Goal: Task Accomplishment & Management: Manage account settings

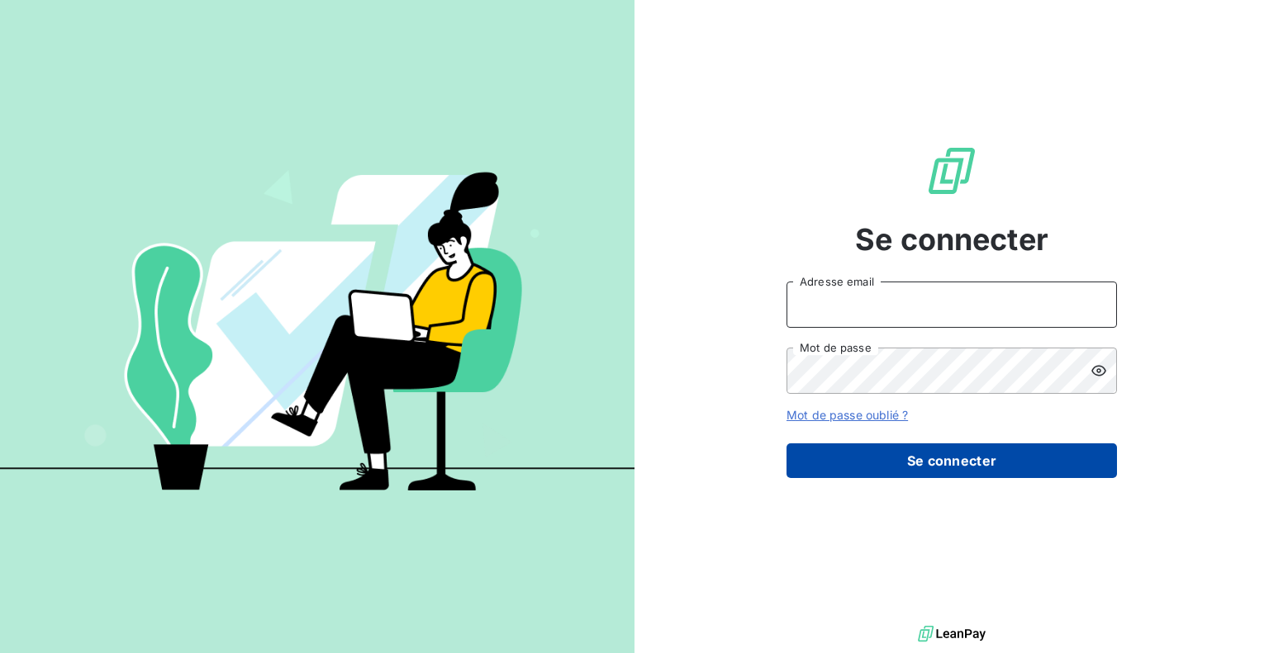
type input "[EMAIL_ADDRESS][DOMAIN_NAME]"
click at [887, 472] on button "Se connecter" at bounding box center [951, 461] width 330 height 35
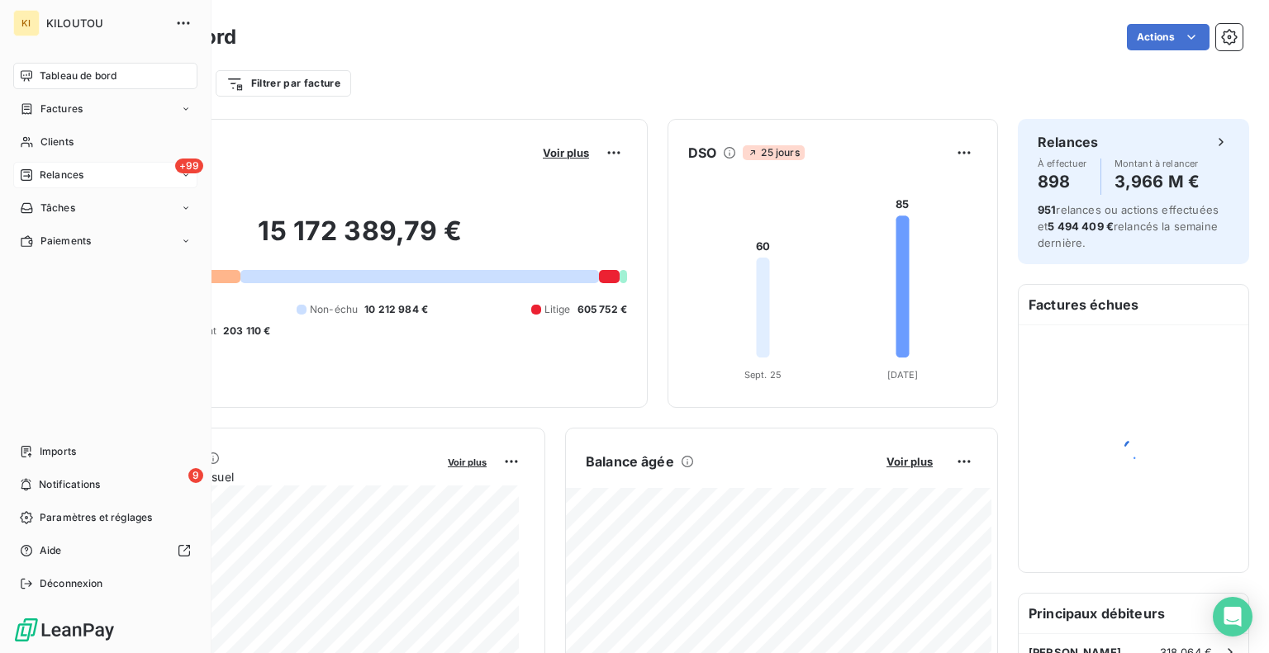
click at [37, 173] on div "Relances" at bounding box center [52, 175] width 64 height 15
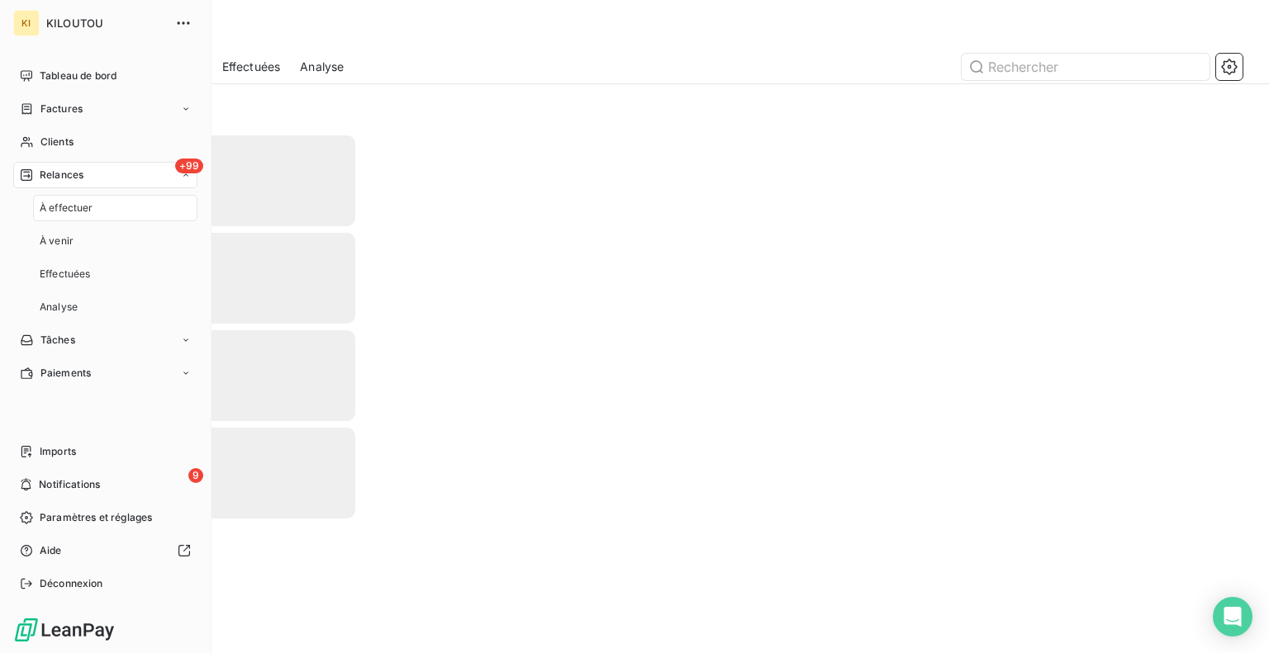
click at [42, 209] on span "À effectuer" at bounding box center [67, 208] width 54 height 15
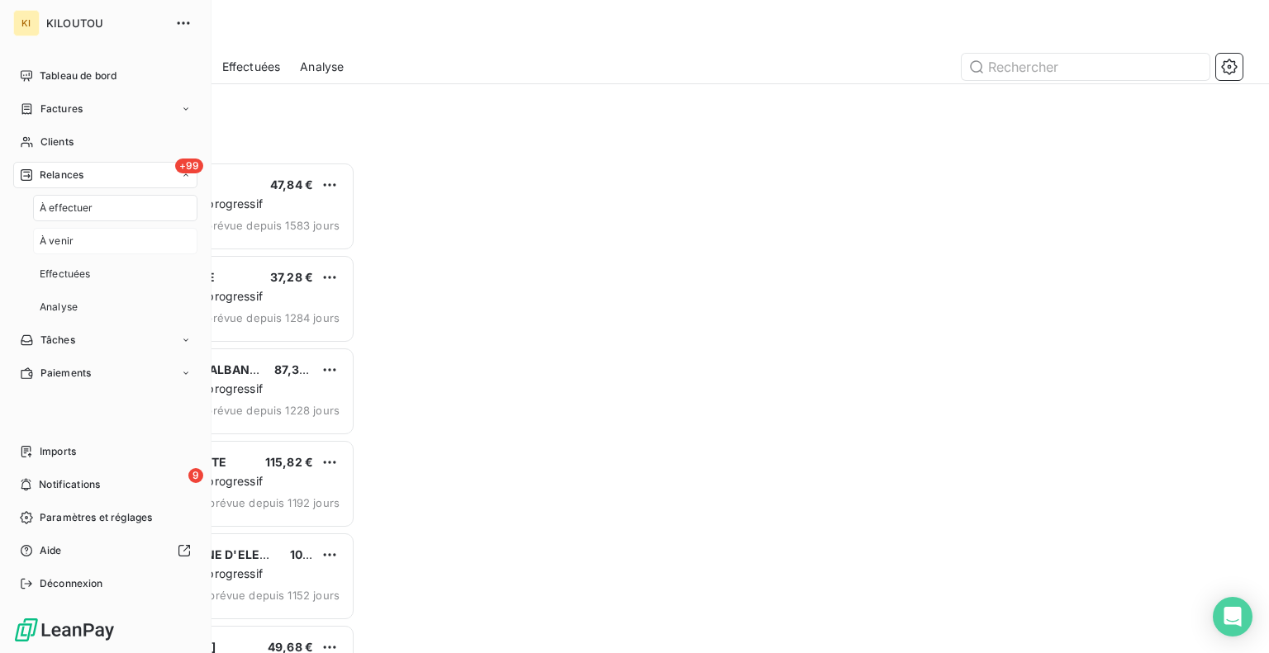
scroll to position [479, 263]
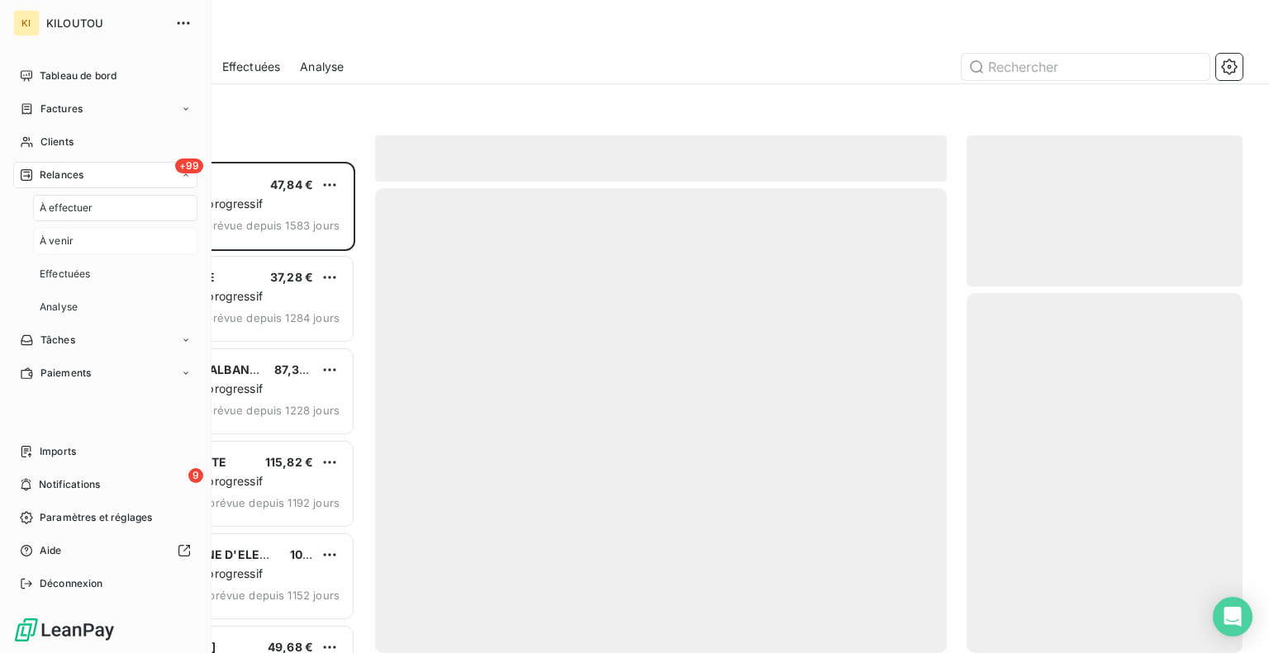
click at [50, 250] on div "À venir" at bounding box center [115, 241] width 164 height 26
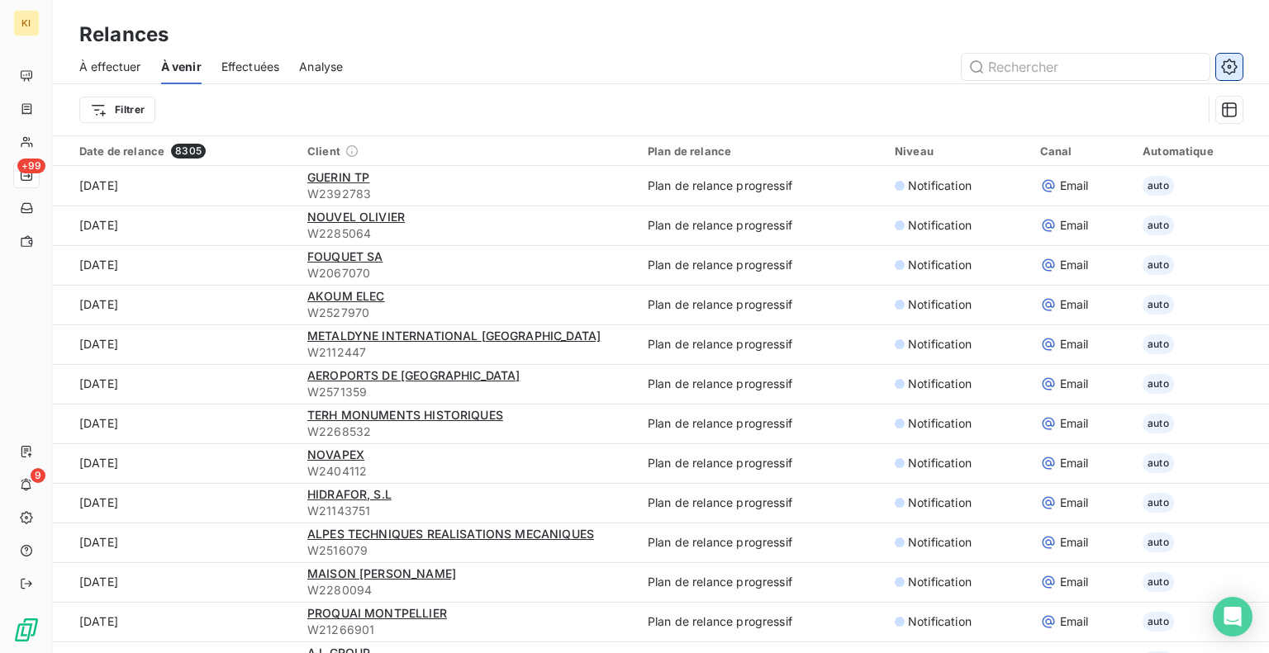
click at [1234, 65] on icon "button" at bounding box center [1229, 67] width 17 height 17
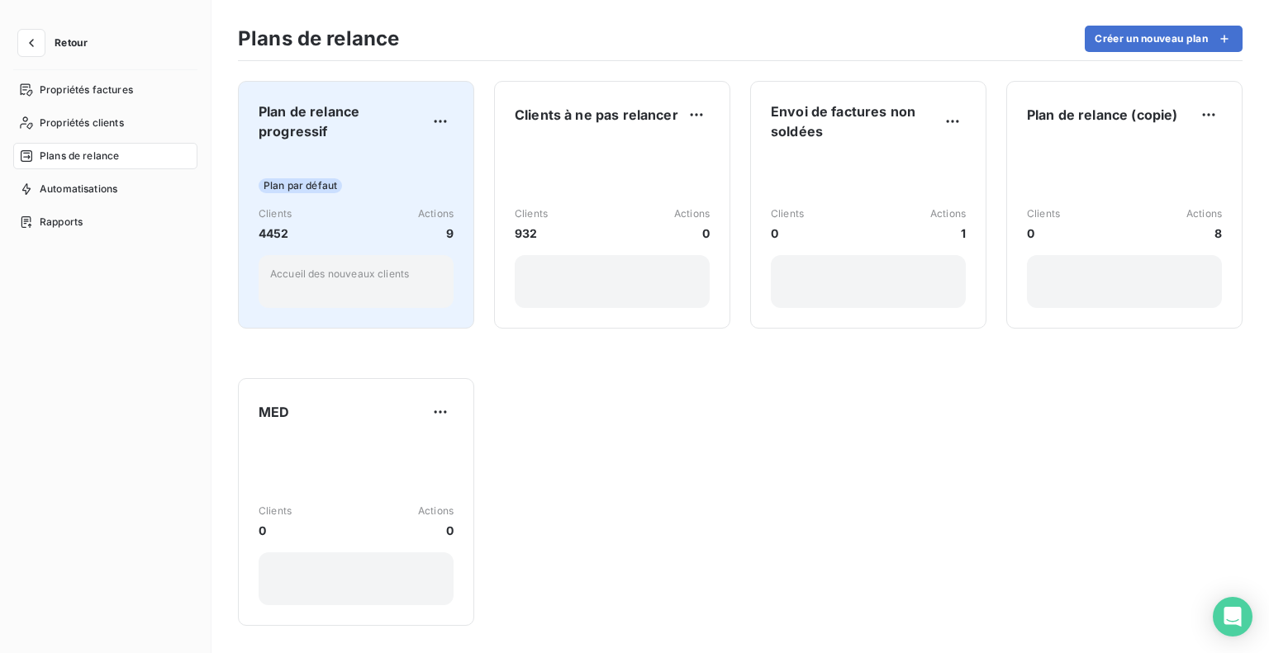
click at [377, 207] on div "Clients 4452 Actions 9" at bounding box center [356, 225] width 195 height 36
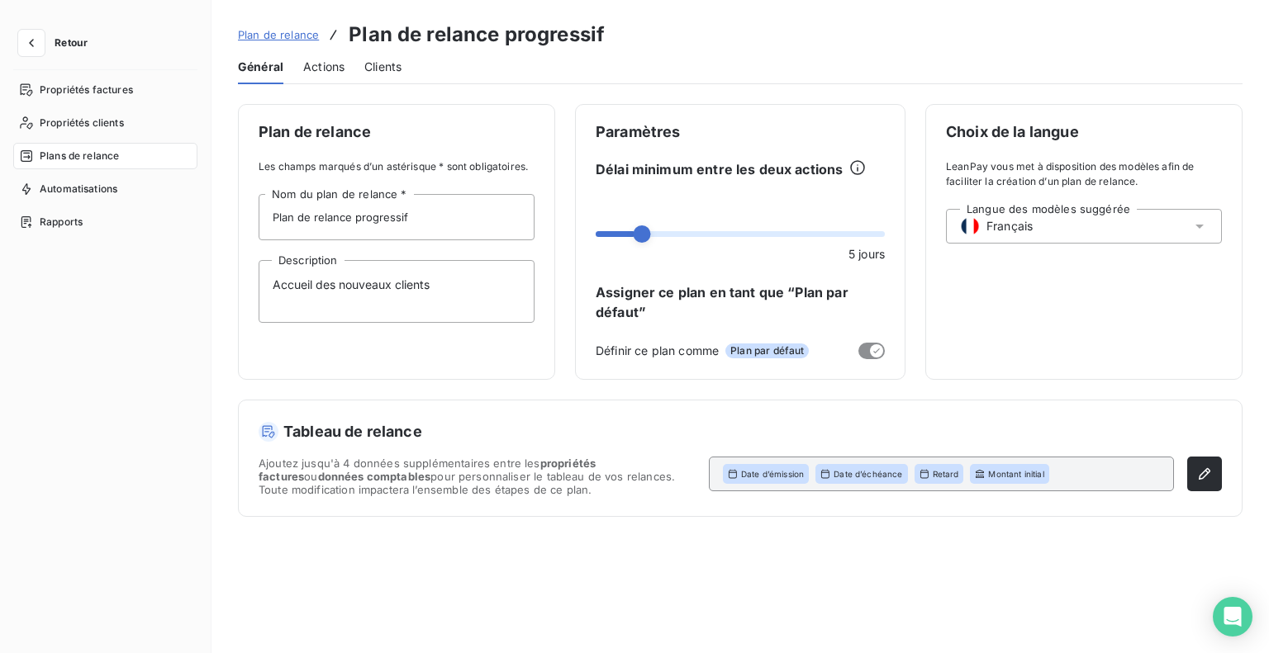
click at [320, 65] on span "Actions" at bounding box center [323, 67] width 41 height 17
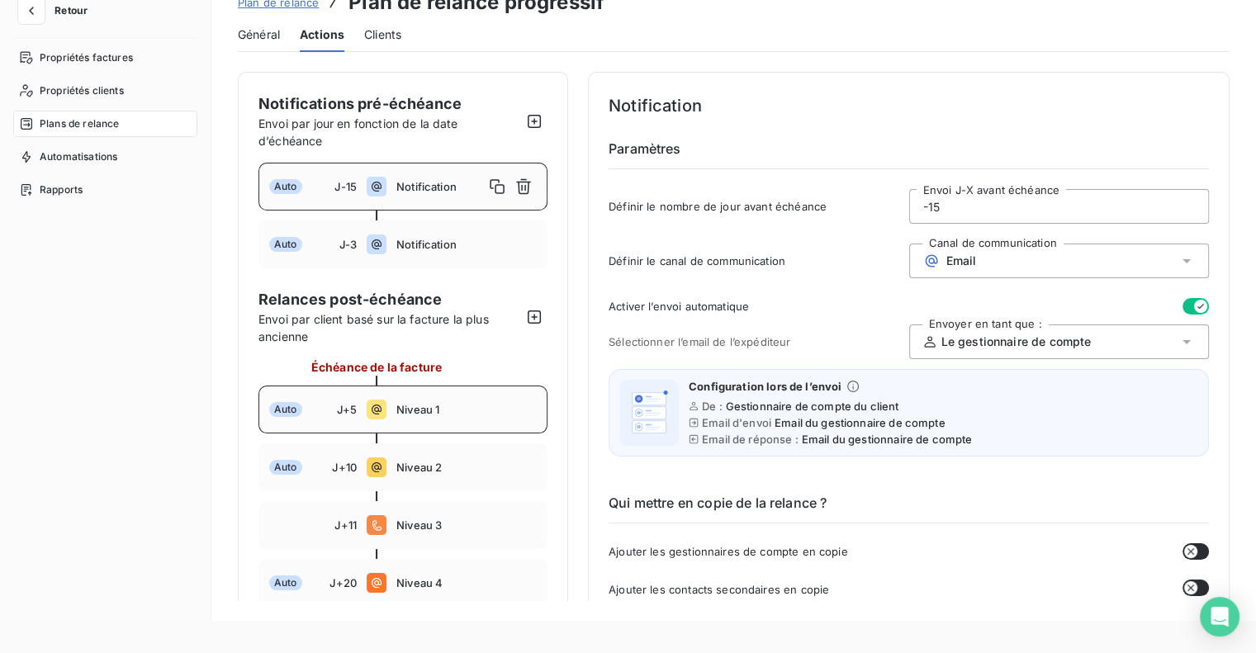
scroll to position [33, 0]
click at [273, 29] on span "Général" at bounding box center [259, 34] width 42 height 17
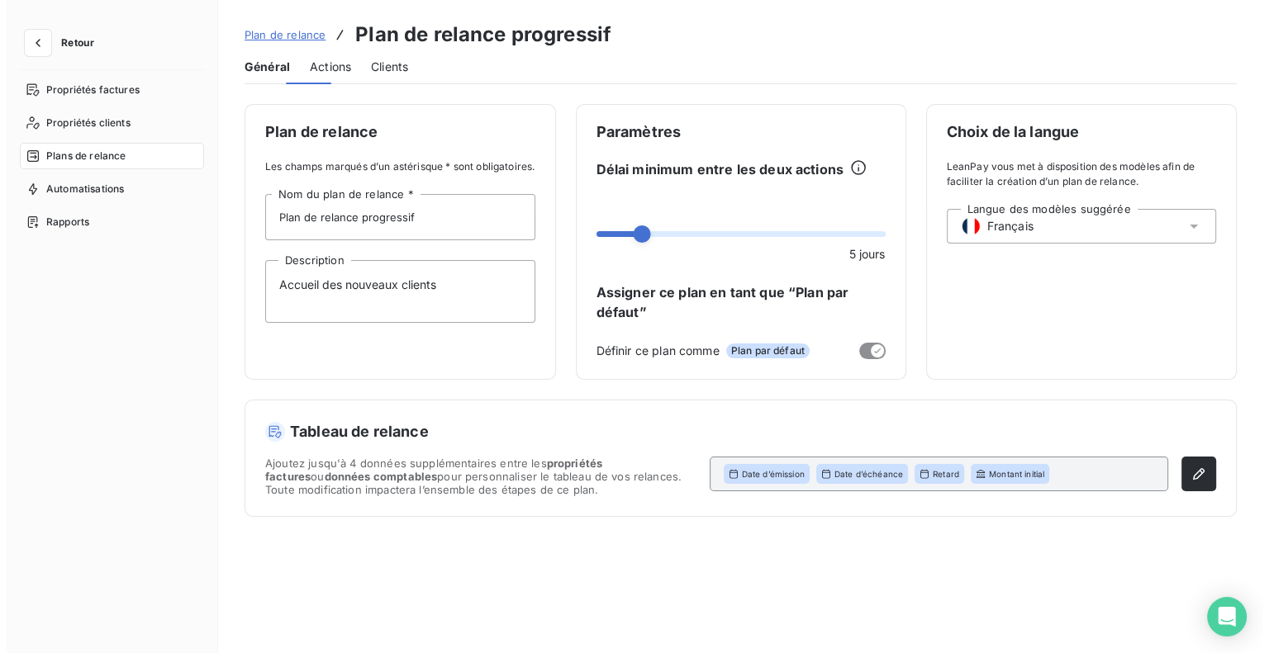
scroll to position [0, 0]
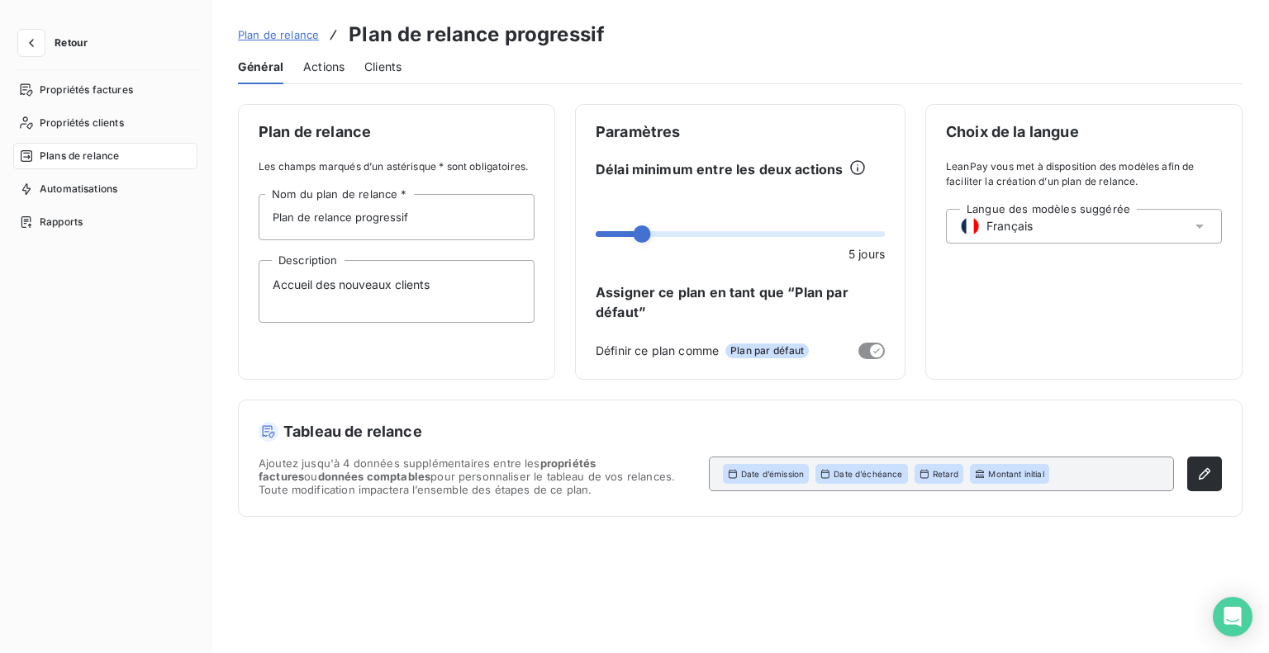
click at [321, 67] on span "Actions" at bounding box center [323, 67] width 41 height 17
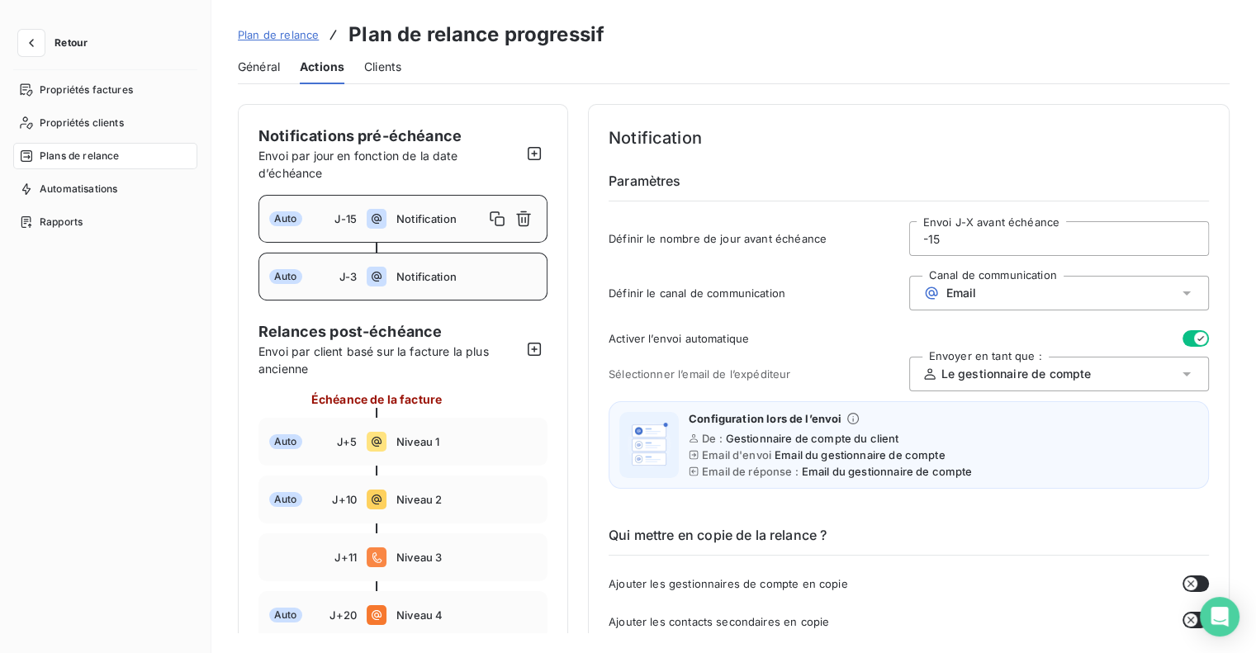
click at [379, 276] on icon at bounding box center [377, 277] width 20 height 20
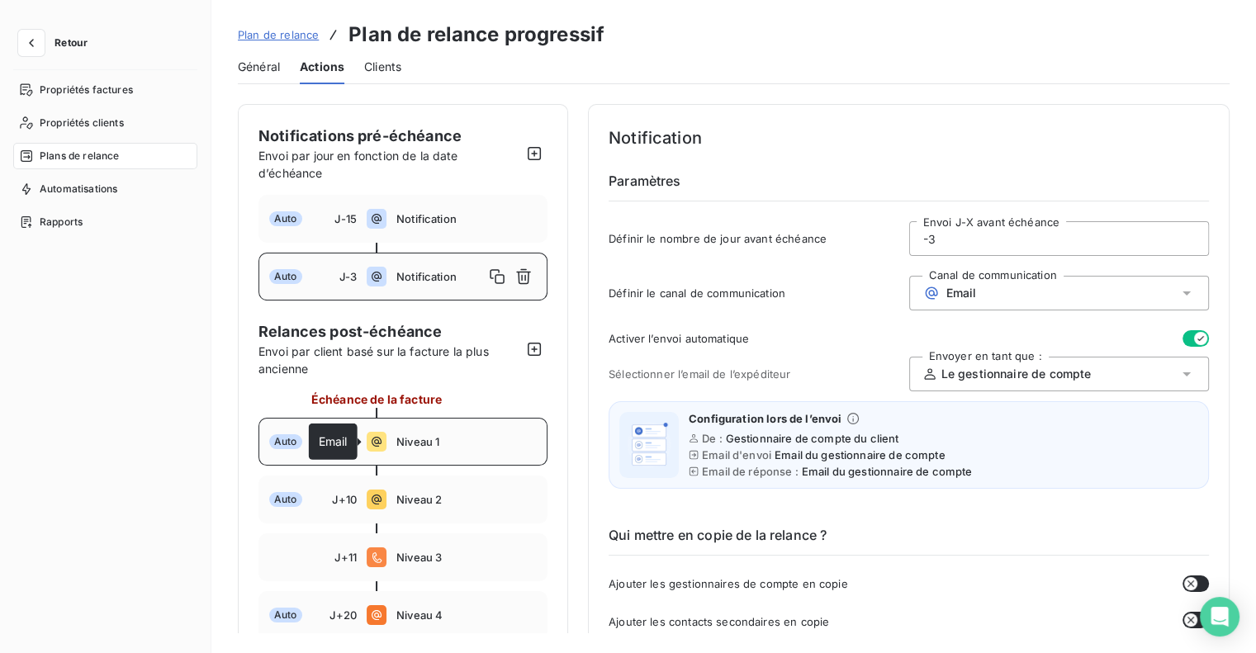
click at [370, 444] on icon at bounding box center [377, 442] width 20 height 20
type input "5"
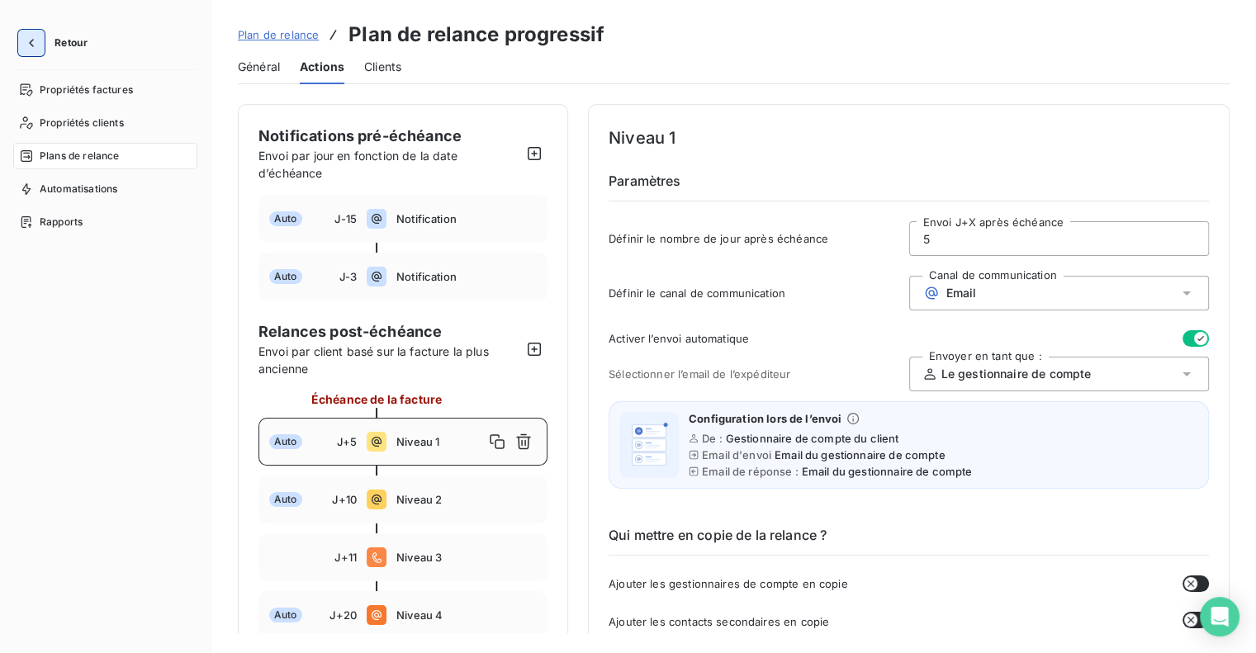
click at [33, 44] on icon "button" at bounding box center [31, 43] width 17 height 17
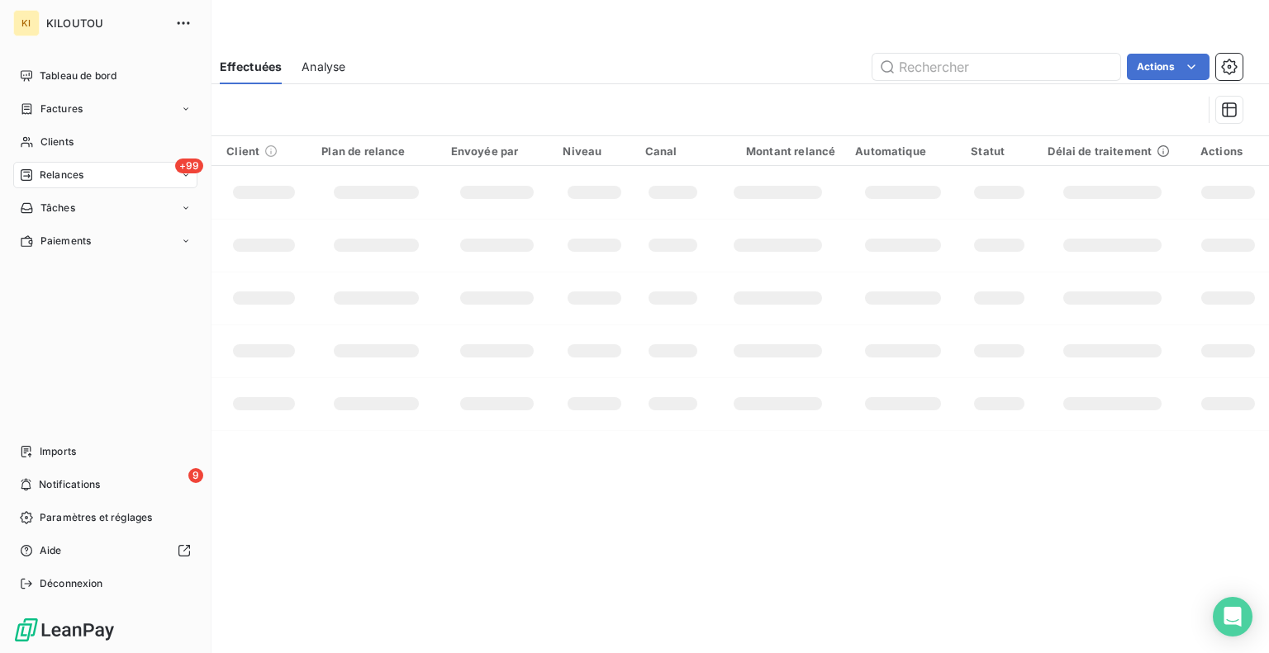
click at [26, 175] on icon at bounding box center [26, 175] width 13 height 13
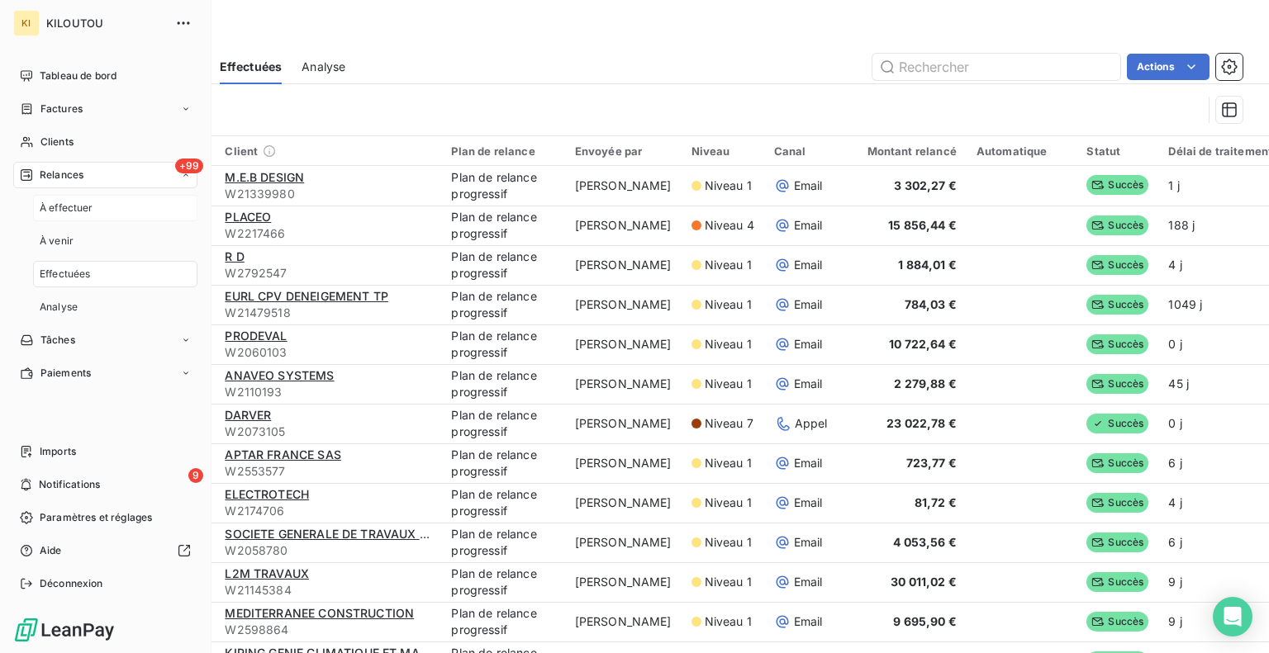
click at [93, 214] on div "À effectuer" at bounding box center [115, 208] width 164 height 26
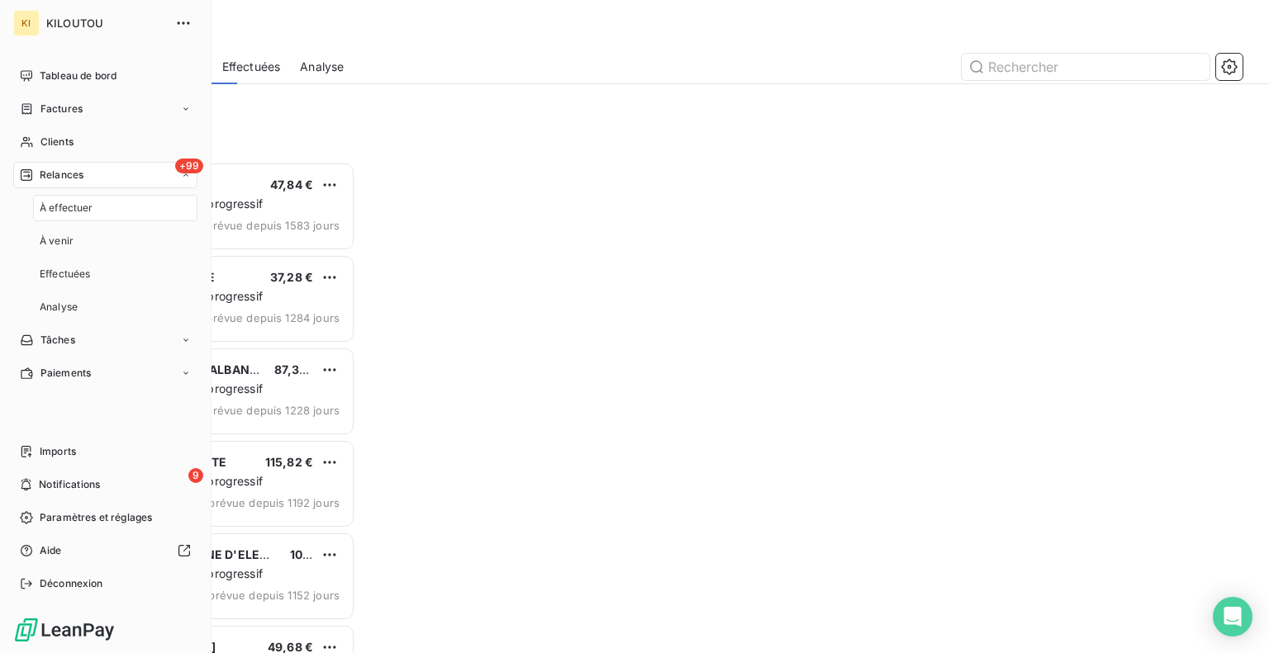
scroll to position [479, 263]
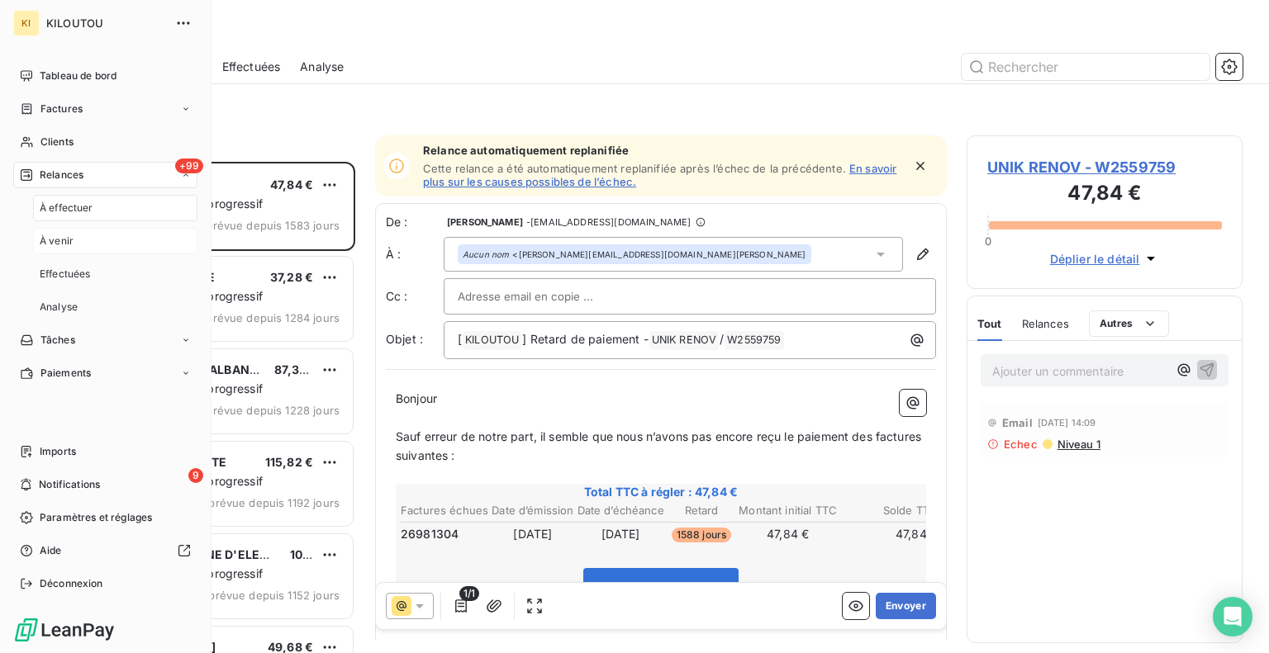
click at [83, 247] on div "À venir" at bounding box center [115, 241] width 164 height 26
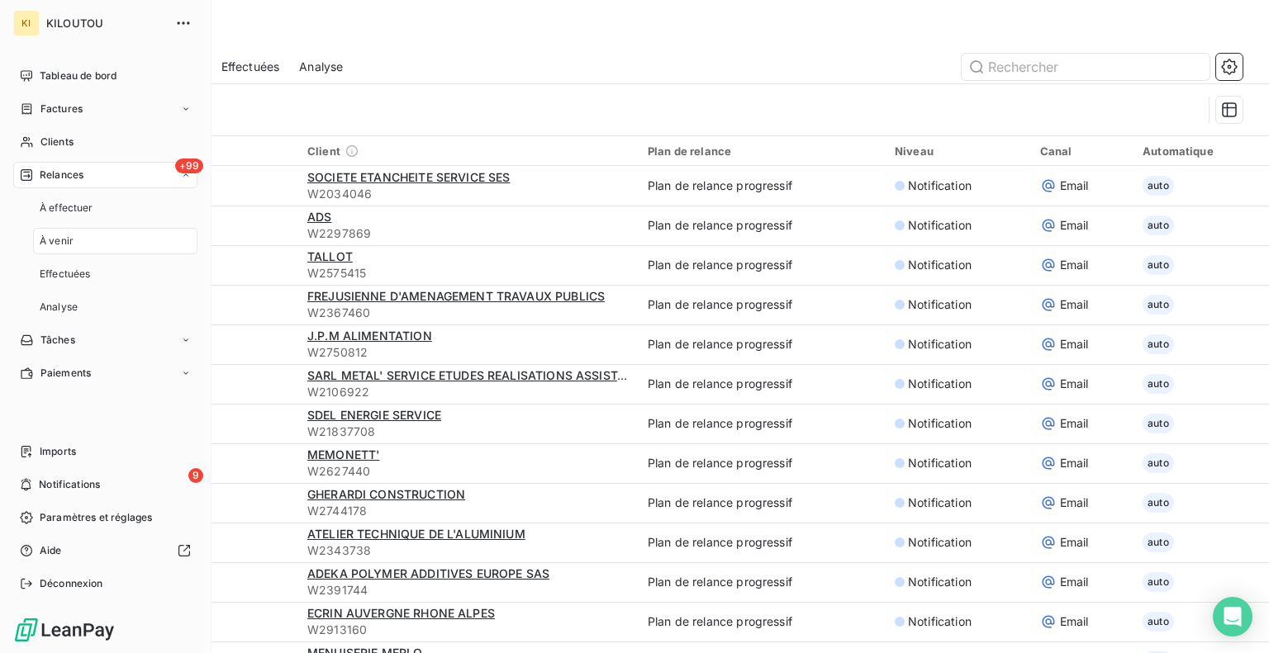
click at [84, 173] on div "+99 Relances" at bounding box center [105, 175] width 184 height 26
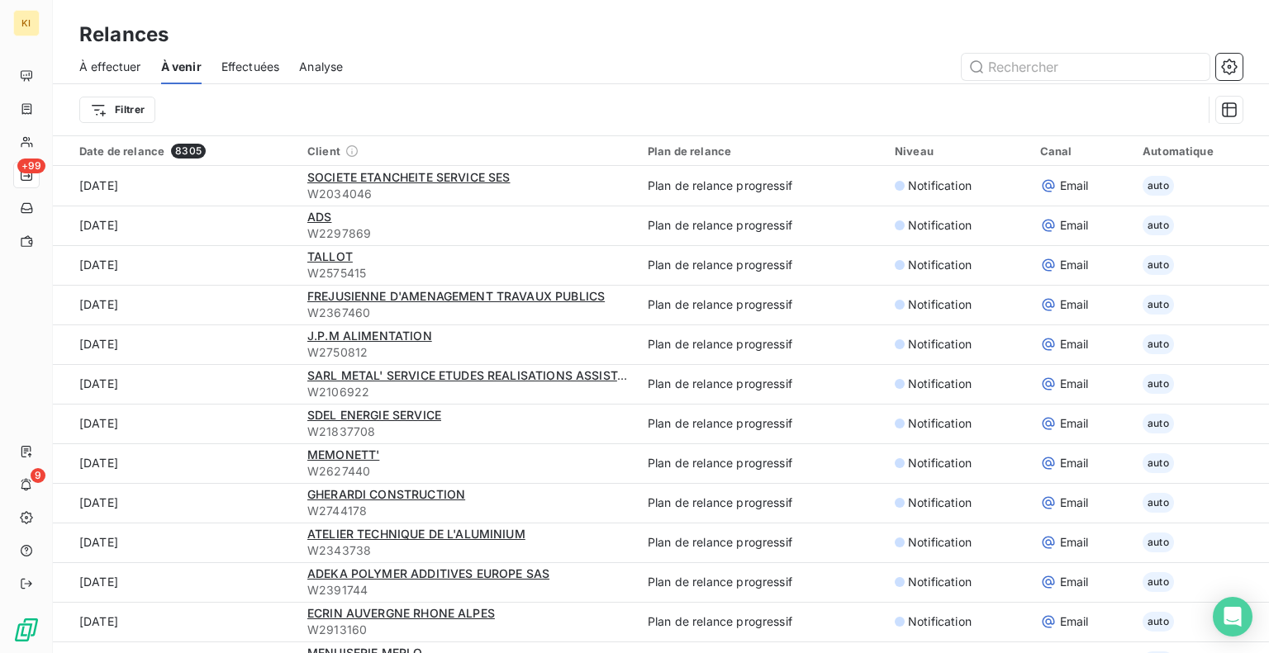
click at [330, 74] on span "Analyse" at bounding box center [321, 67] width 44 height 17
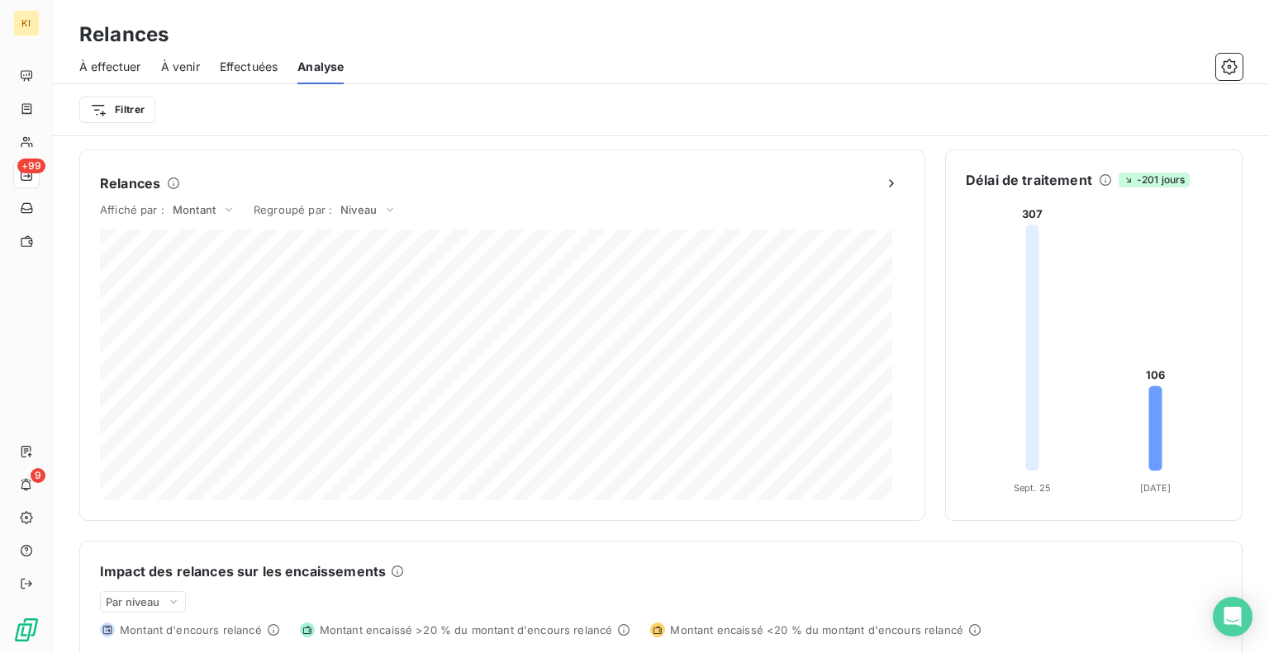
click at [262, 67] on span "Effectuées" at bounding box center [249, 67] width 59 height 17
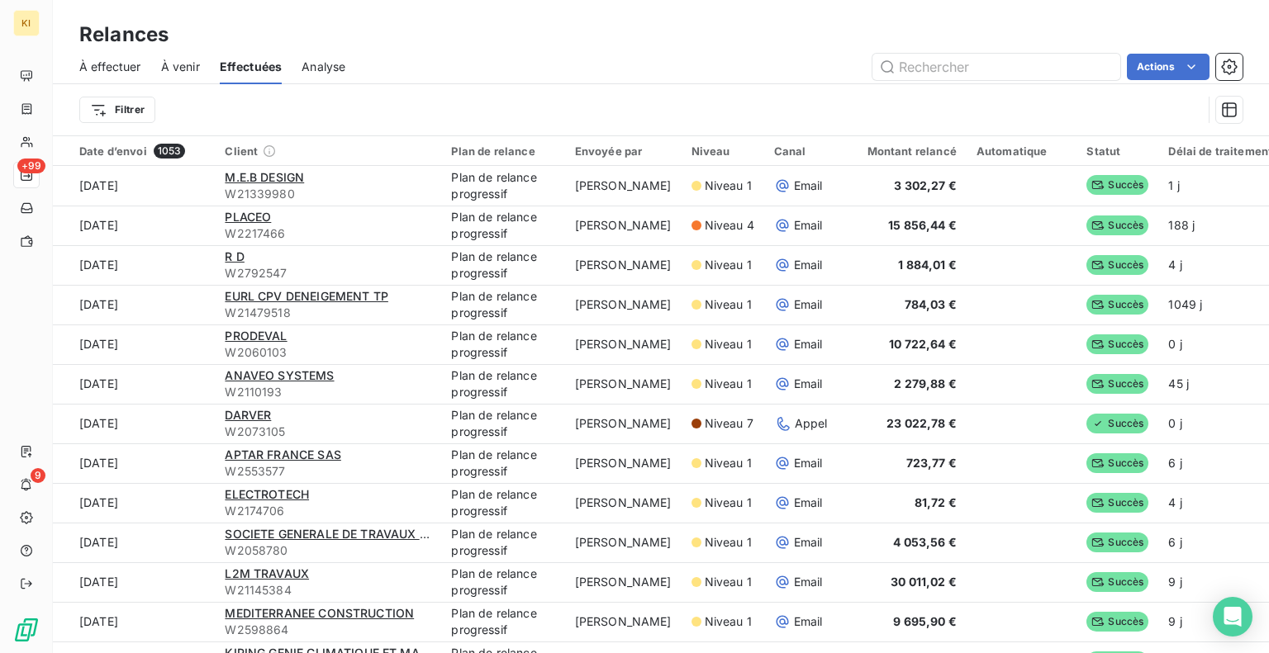
click at [188, 67] on span "À venir" at bounding box center [180, 67] width 39 height 17
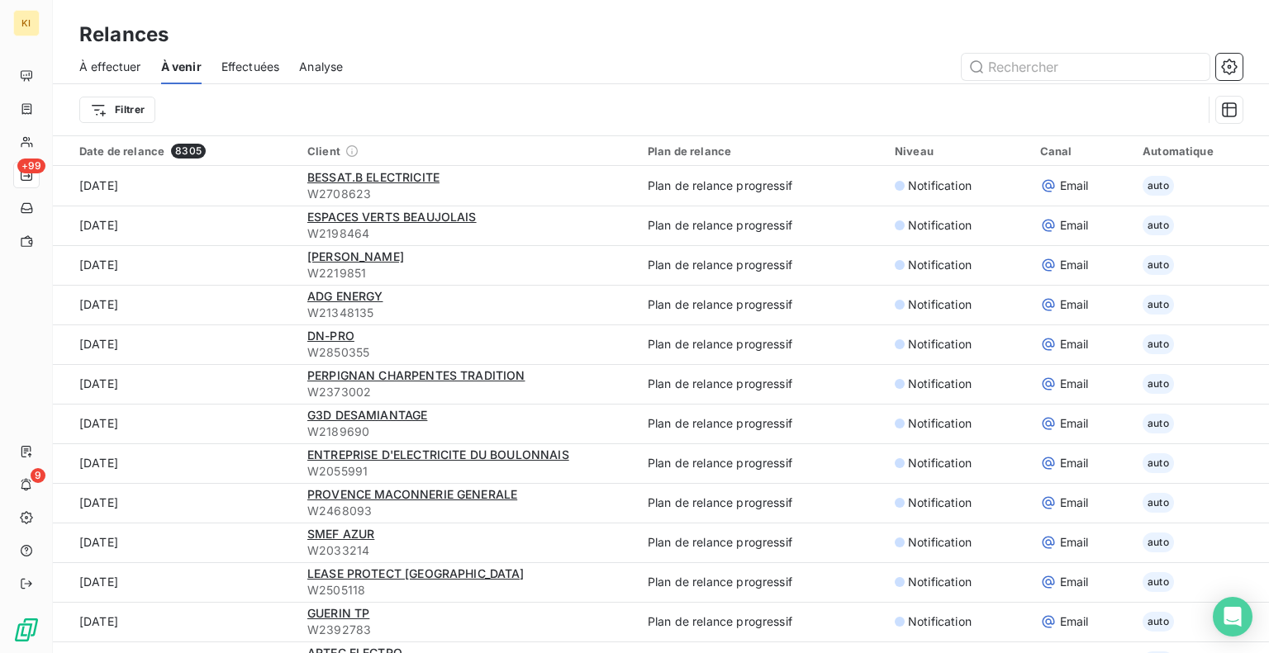
click at [129, 65] on span "À effectuer" at bounding box center [110, 67] width 62 height 17
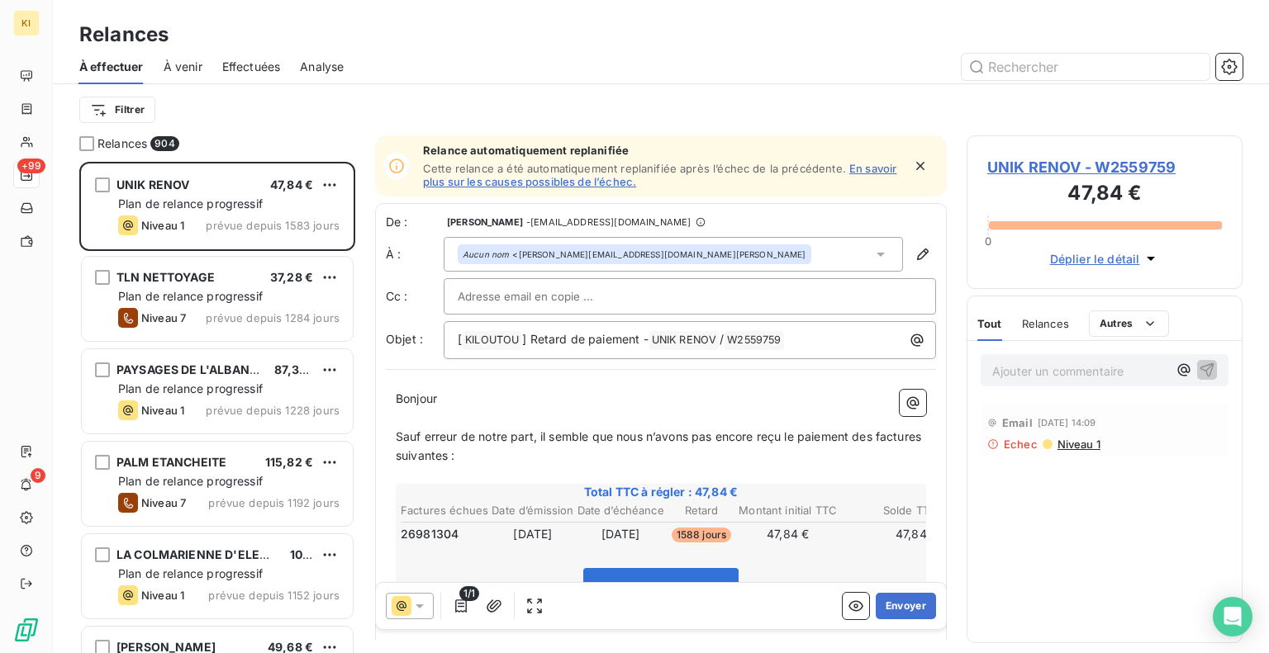
scroll to position [479, 263]
click at [182, 69] on span "À venir" at bounding box center [183, 67] width 39 height 17
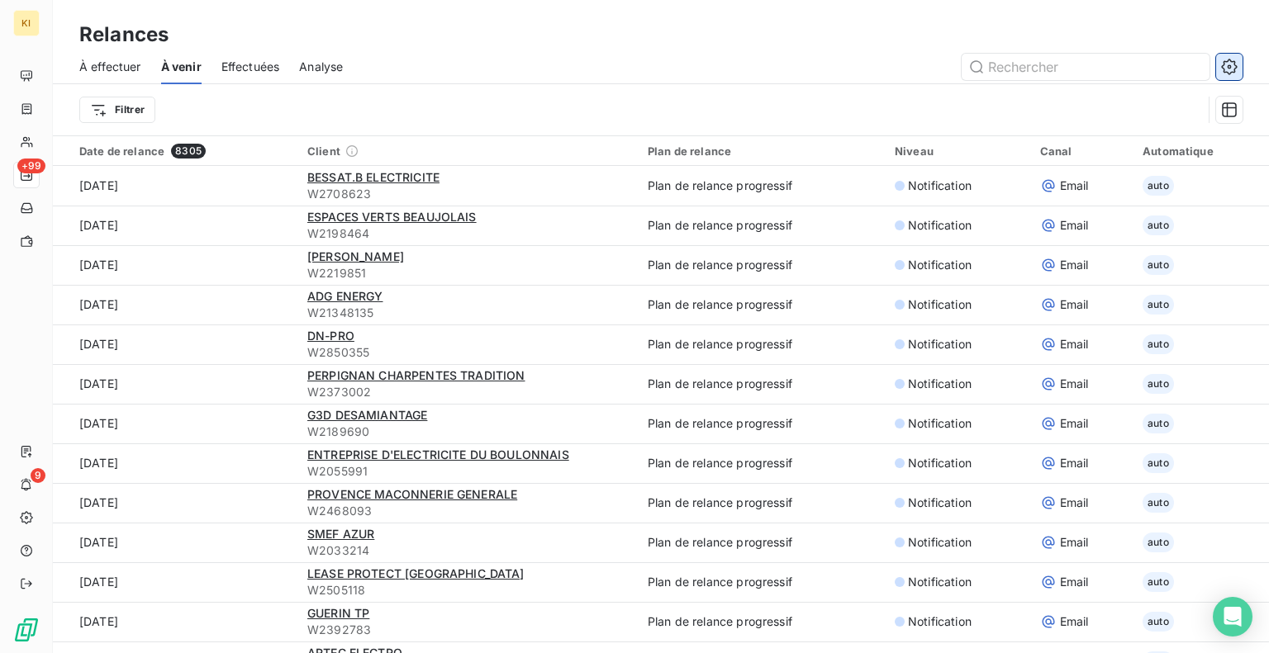
click at [1236, 67] on icon "button" at bounding box center [1229, 67] width 16 height 16
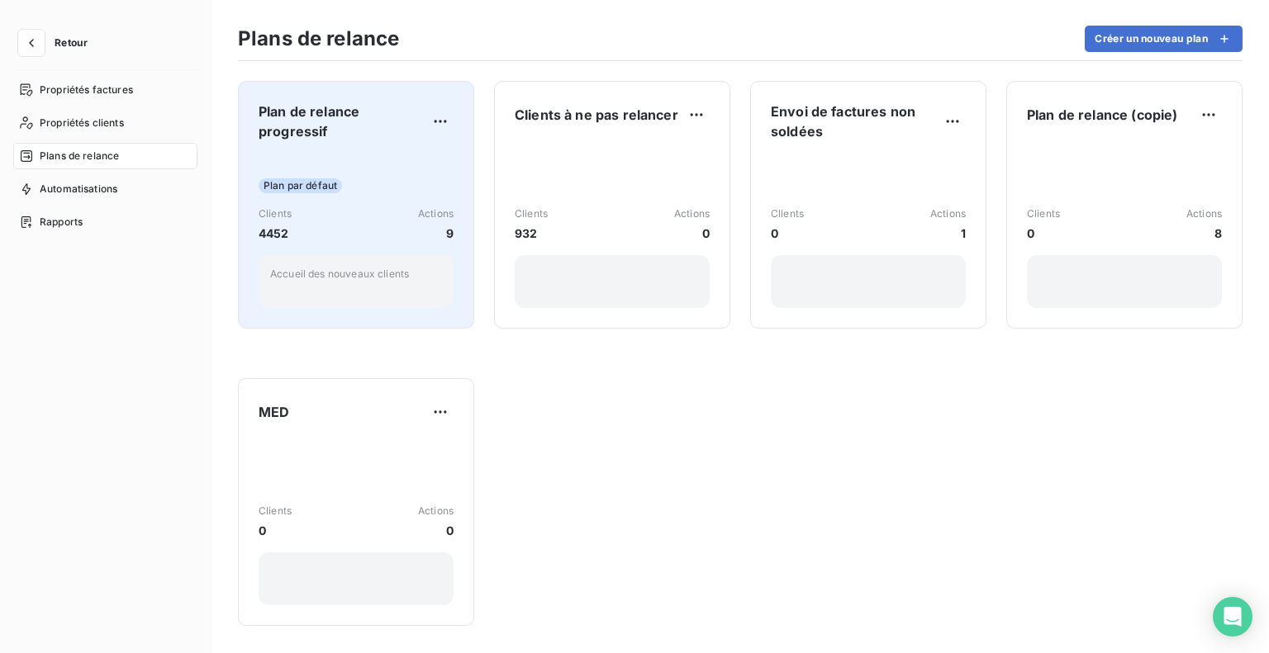
click at [371, 137] on span "Plan de relance progressif" at bounding box center [343, 122] width 169 height 40
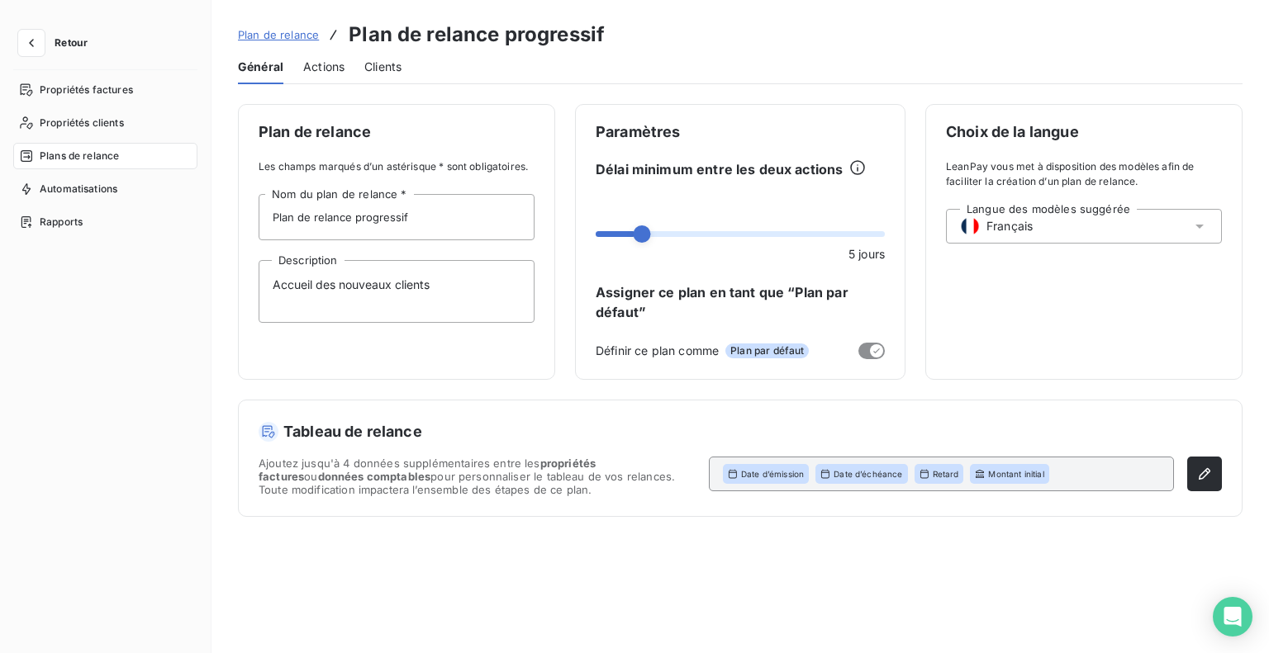
click at [315, 71] on span "Actions" at bounding box center [323, 67] width 41 height 17
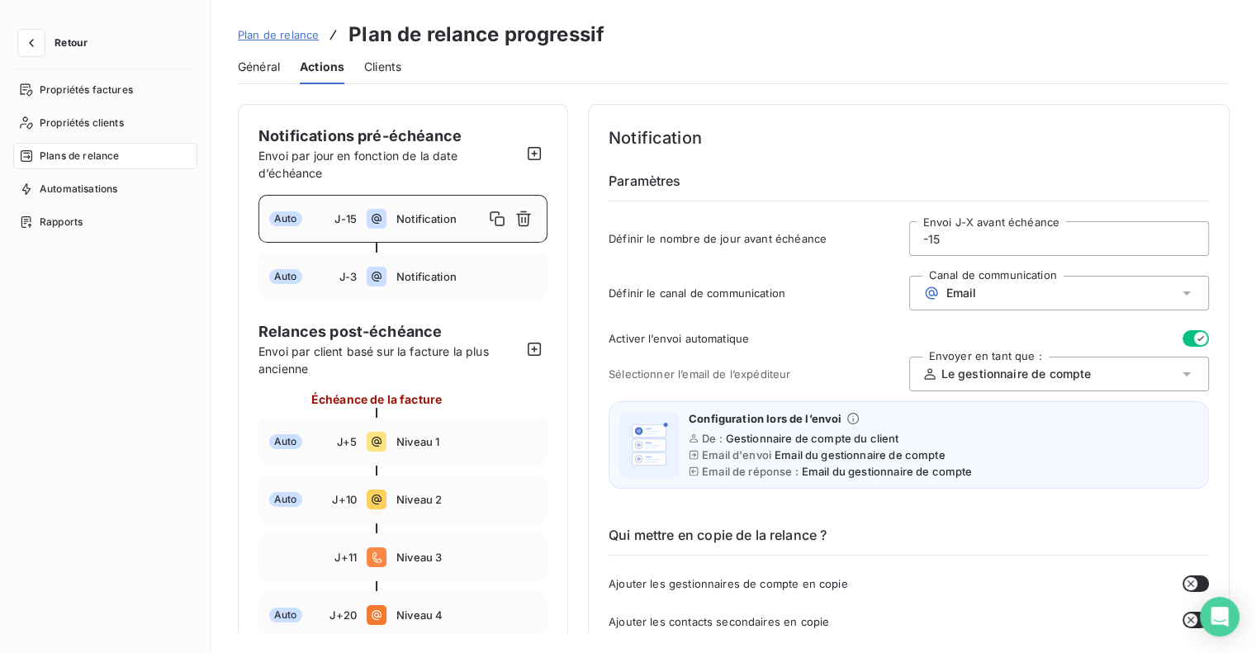
click at [268, 29] on span "Plan de relance" at bounding box center [278, 34] width 81 height 13
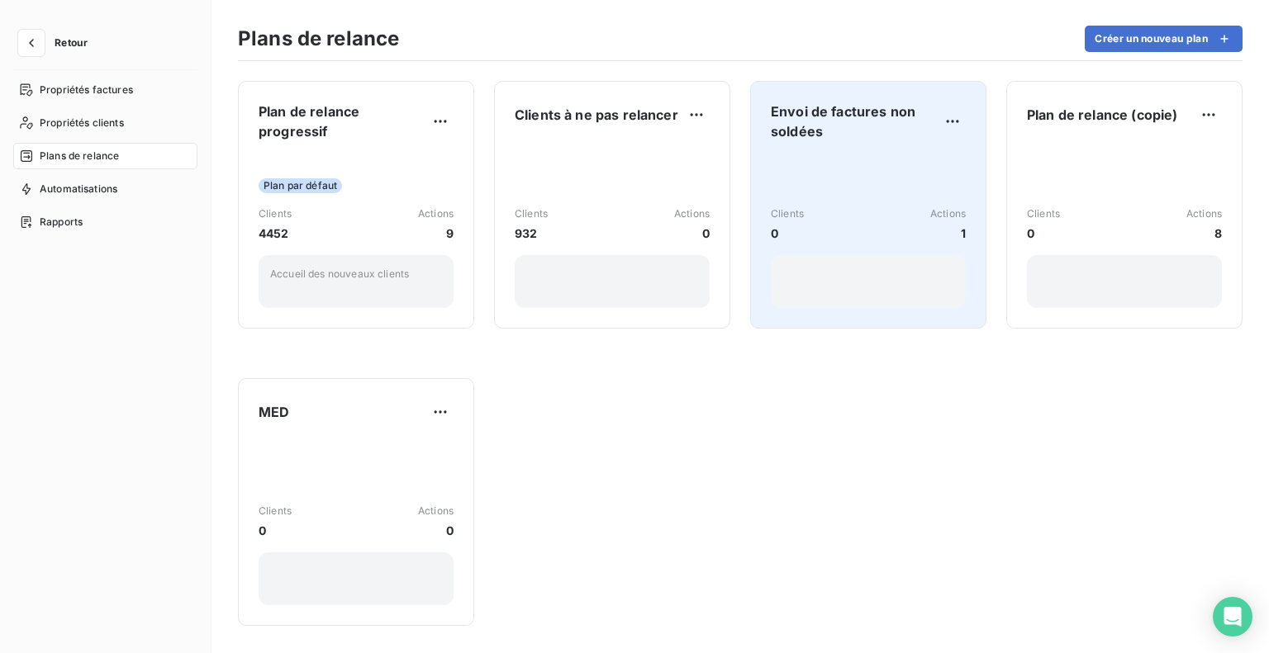
click at [875, 151] on div "Envoi de factures non soldées Clients 0 Actions 1" at bounding box center [868, 205] width 195 height 207
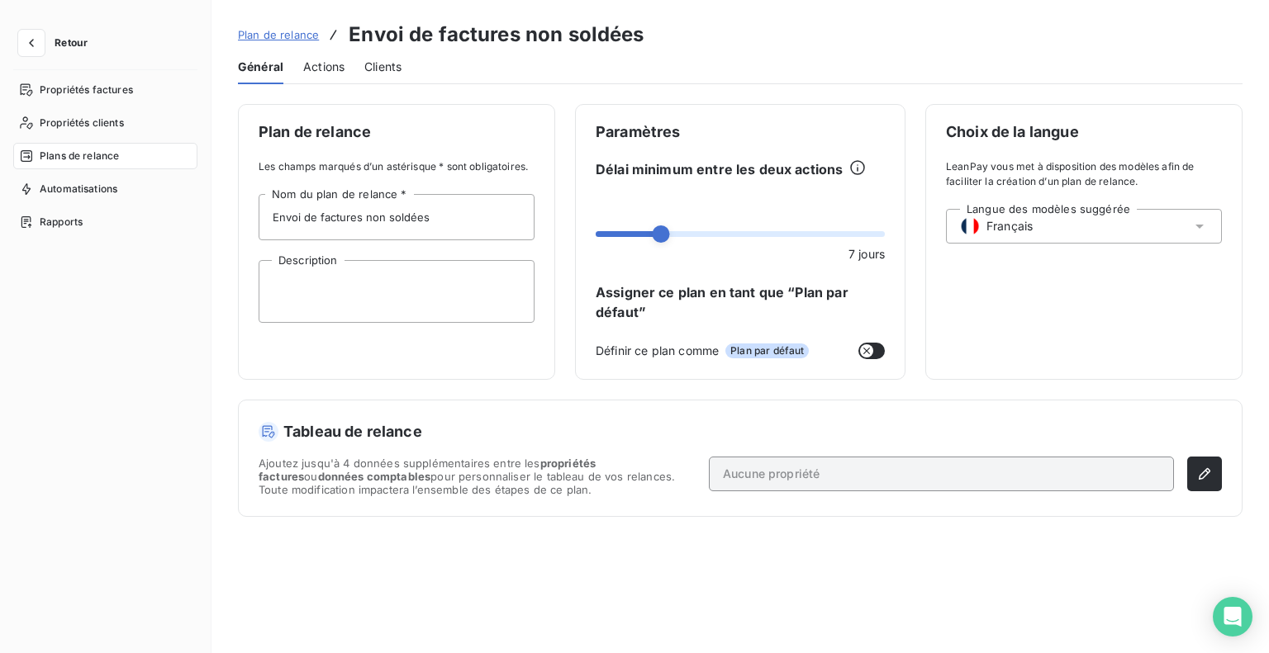
click at [305, 65] on span "Actions" at bounding box center [323, 67] width 41 height 17
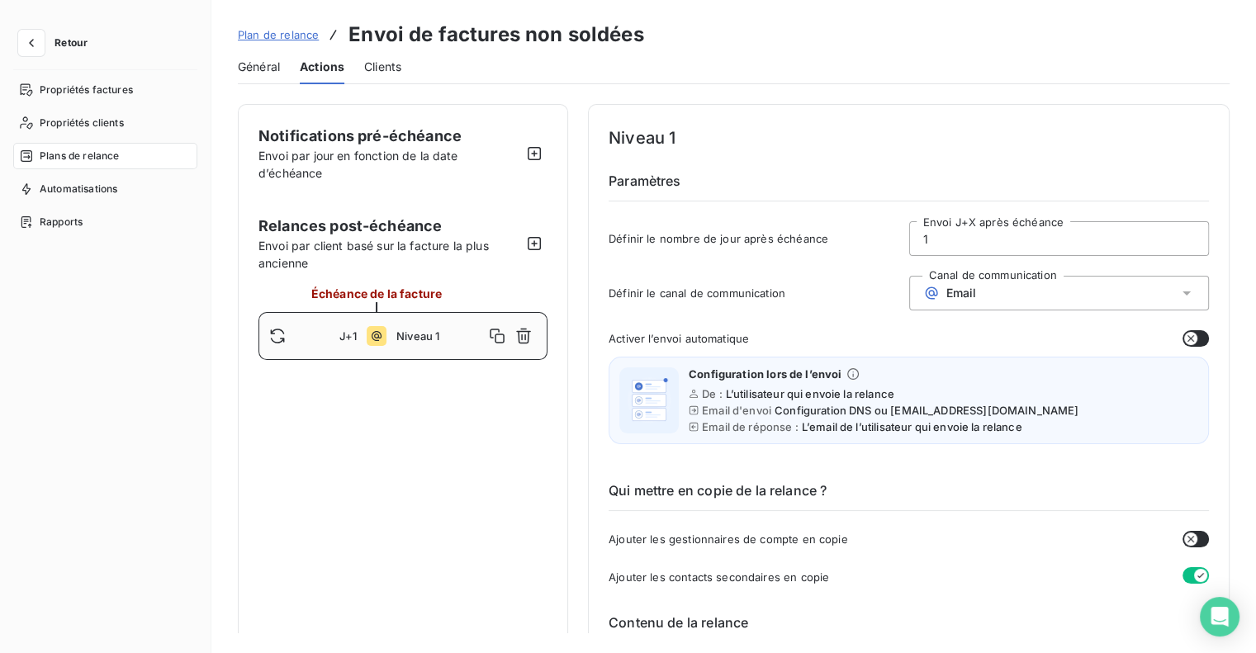
click at [259, 68] on span "Général" at bounding box center [259, 67] width 42 height 17
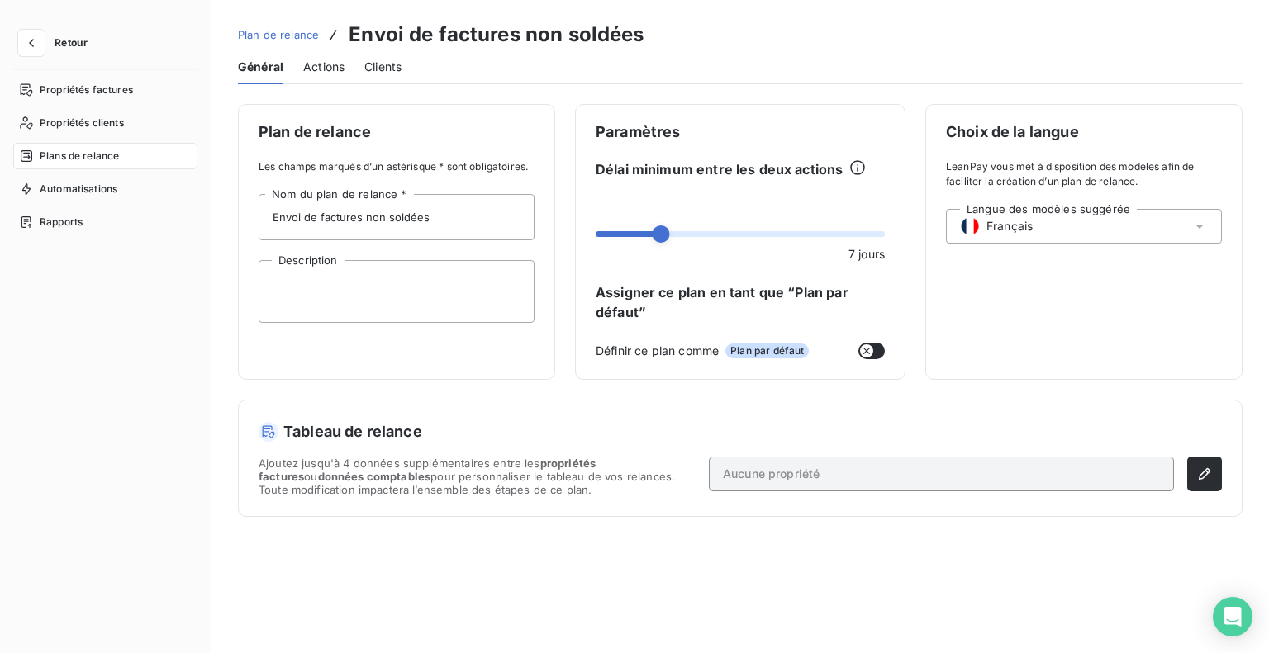
click at [274, 38] on span "Plan de relance" at bounding box center [278, 34] width 81 height 13
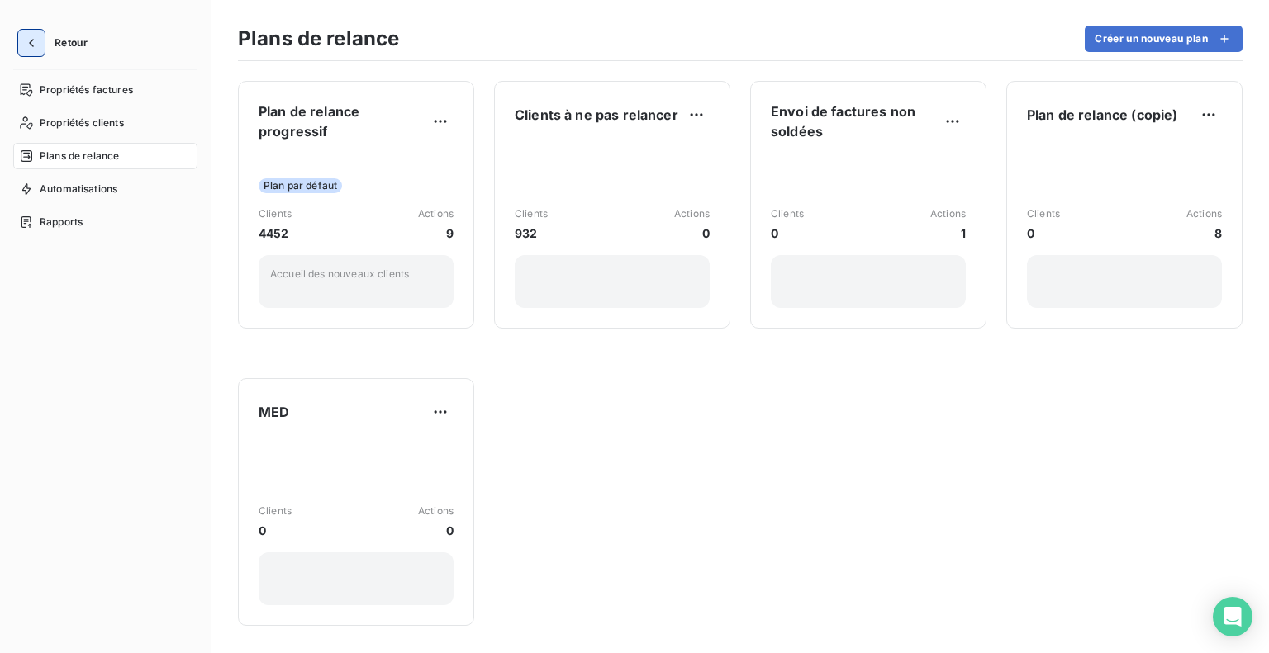
click at [36, 45] on icon "button" at bounding box center [31, 43] width 17 height 17
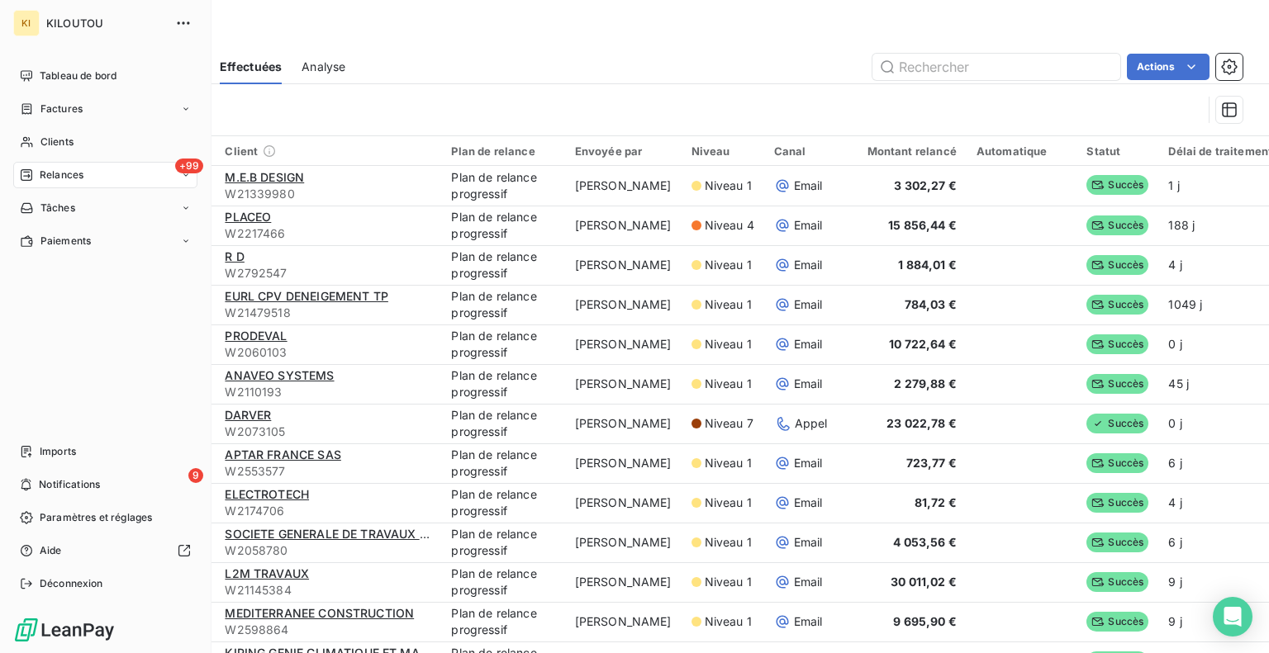
click at [48, 173] on span "Relances" at bounding box center [62, 175] width 44 height 15
click at [74, 175] on span "Relances" at bounding box center [62, 175] width 44 height 15
click at [74, 303] on span "Analyse" at bounding box center [59, 307] width 38 height 15
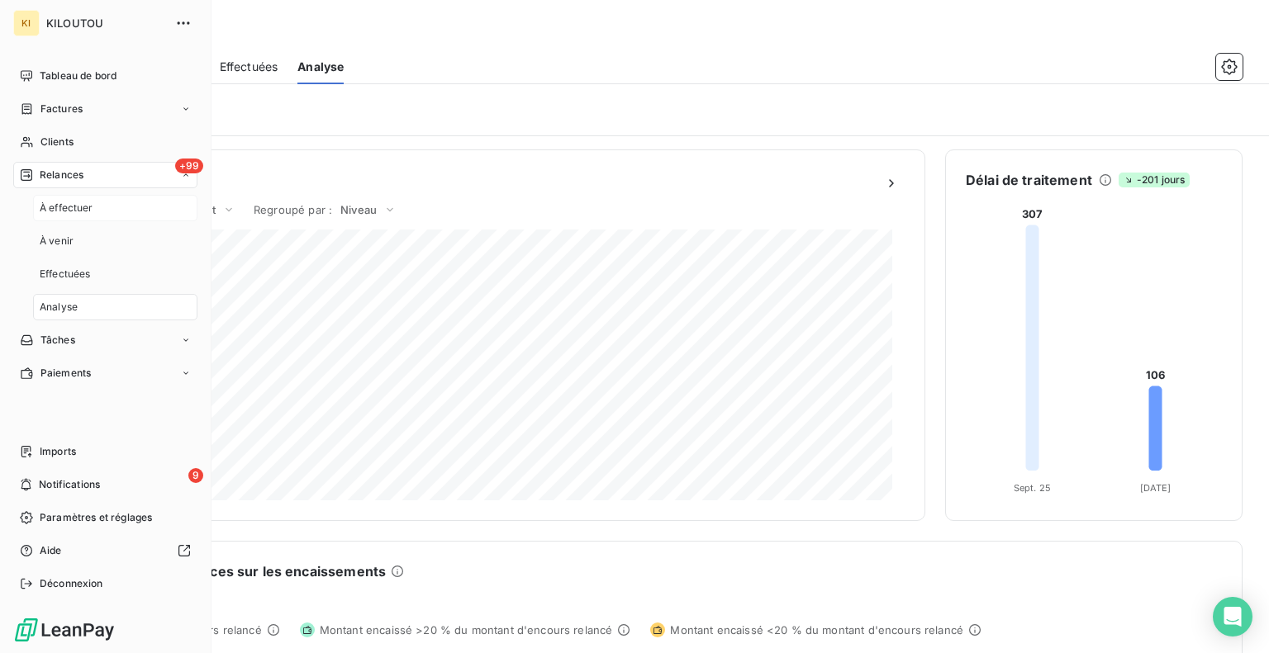
click at [81, 213] on span "À effectuer" at bounding box center [67, 208] width 54 height 15
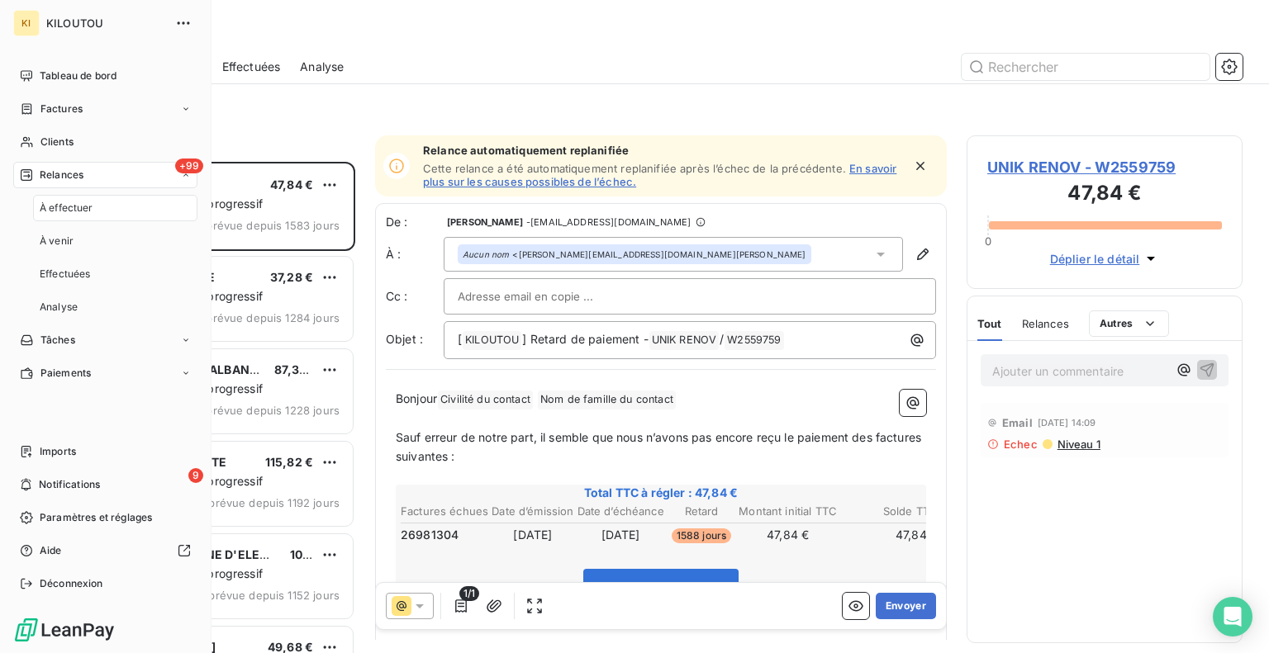
scroll to position [479, 263]
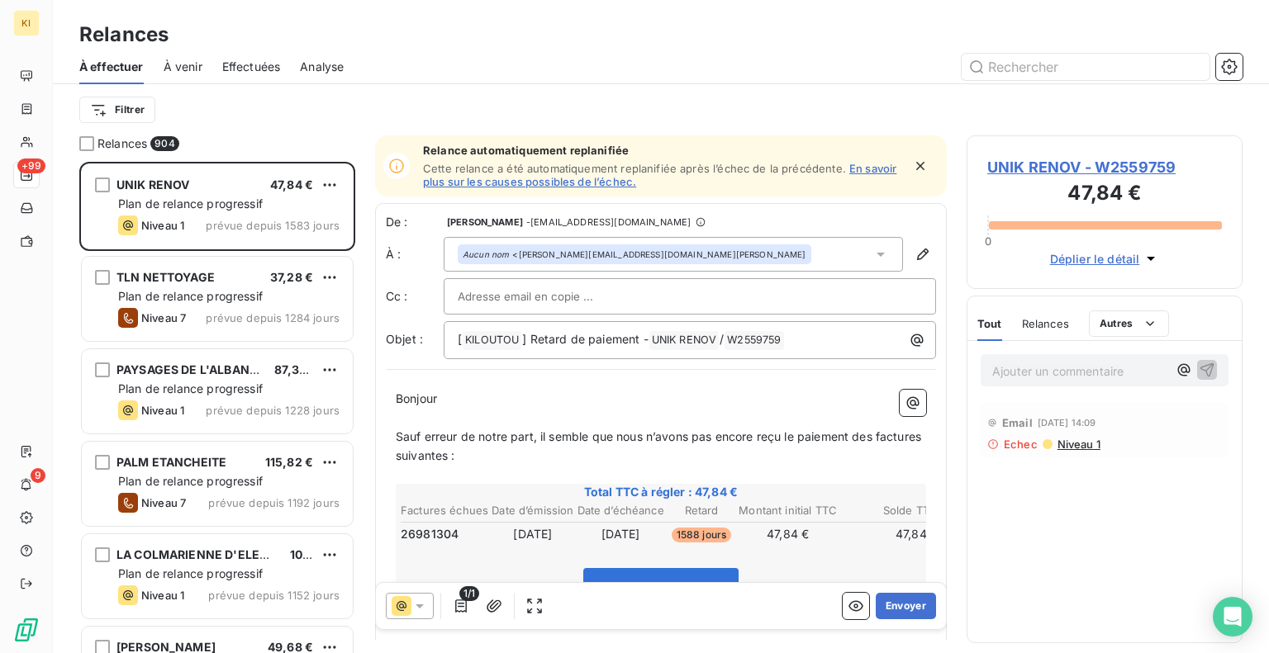
click at [367, 297] on div "Relances 904 UNIK RENOV 47,84 € Plan de relance progressif Niveau 1 prévue depu…" at bounding box center [661, 394] width 1216 height 518
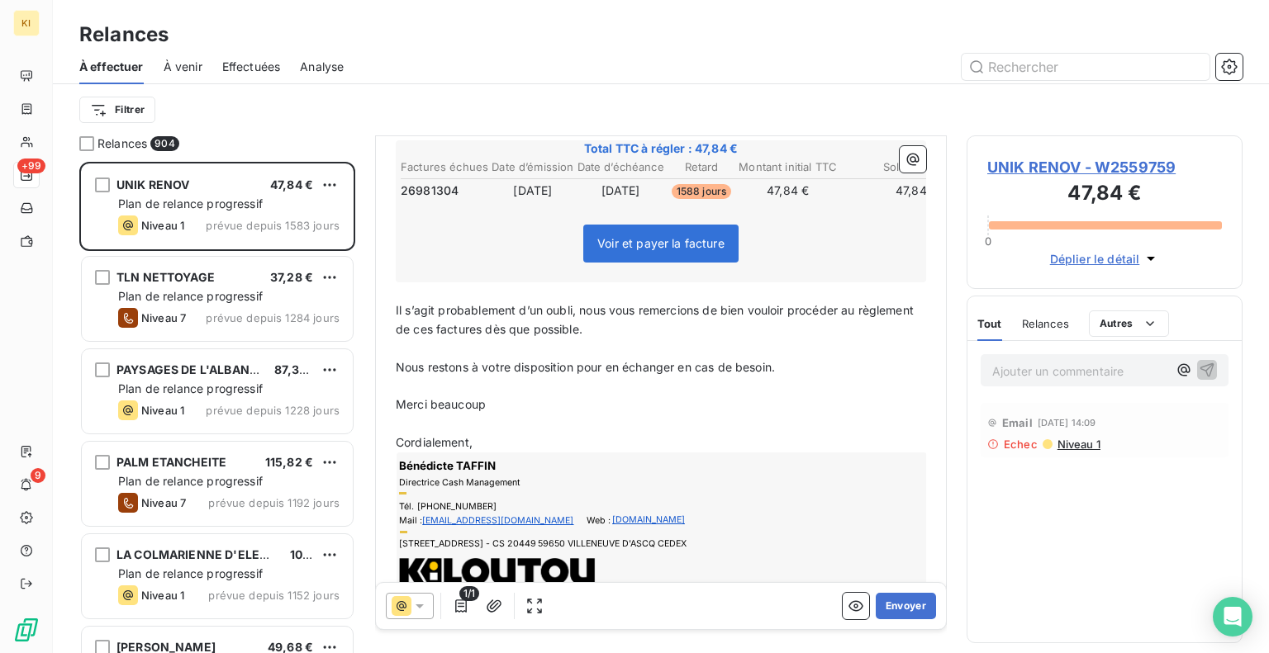
scroll to position [356, 0]
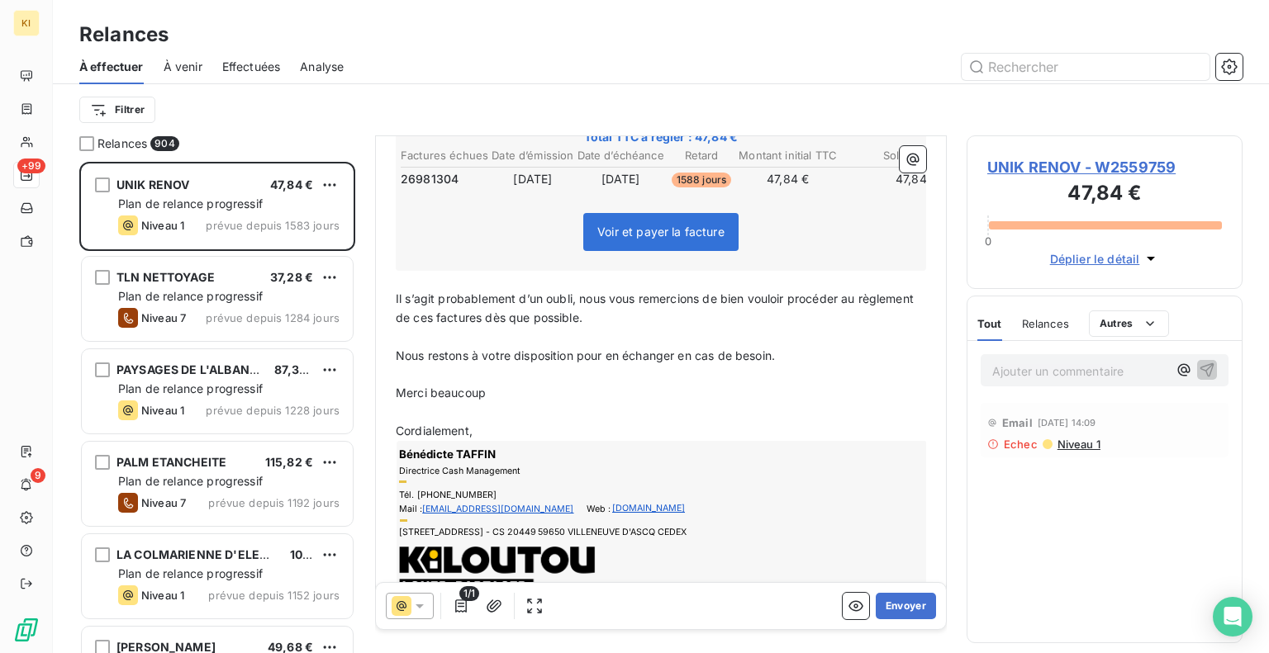
click at [366, 283] on div "Relances 904 UNIK RENOV 47,84 € Plan de relance progressif Niveau 1 prévue depu…" at bounding box center [661, 394] width 1216 height 518
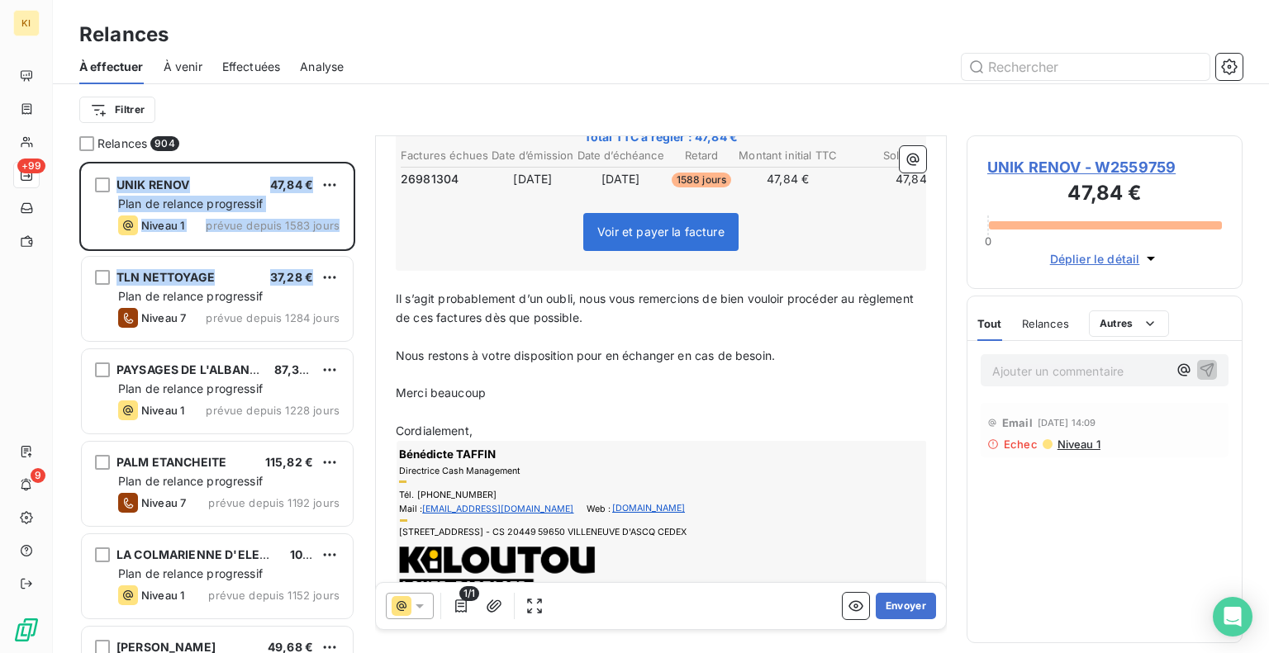
click at [358, 254] on div "Relances 904 UNIK RENOV 47,84 € Plan de relance progressif Niveau 1 prévue depu…" at bounding box center [661, 394] width 1216 height 518
click at [354, 275] on div "TLN NETTOYAGE 37,28 € Plan de relance progressif Niveau 7 prévue depuis 1284 jo…" at bounding box center [217, 300] width 276 height 93
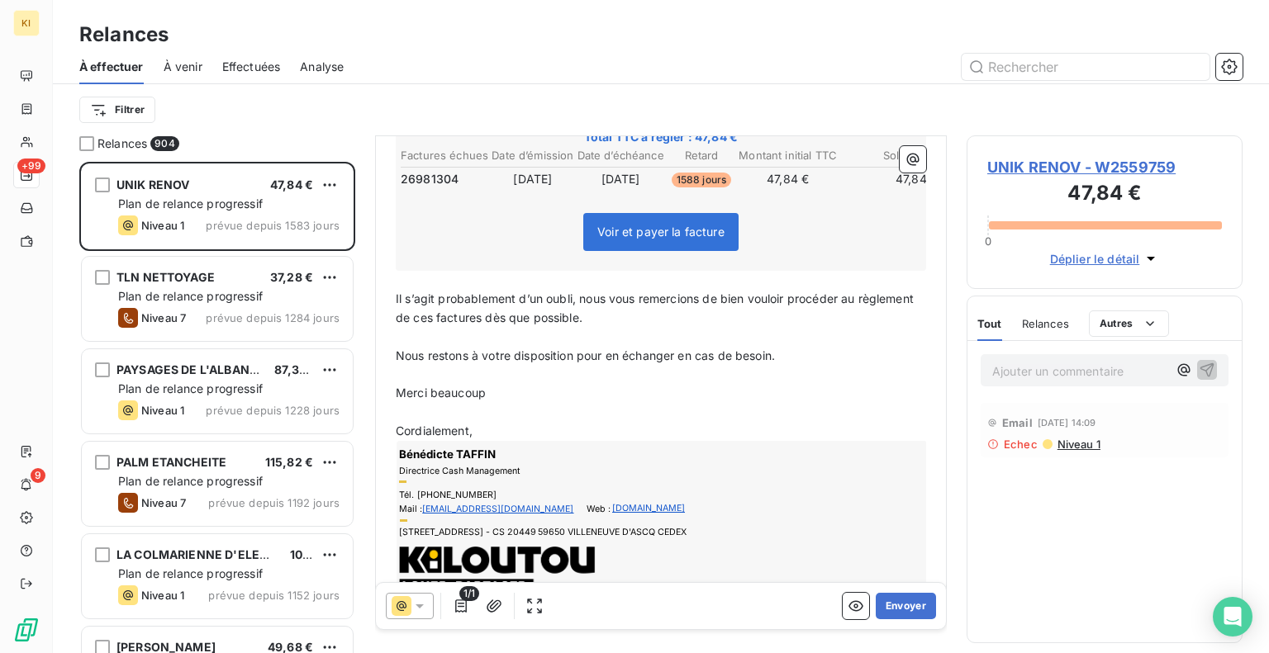
click at [359, 306] on div "Relances 904 UNIK RENOV 47,84 € Plan de relance progressif Niveau 1 prévue depu…" at bounding box center [661, 394] width 1216 height 518
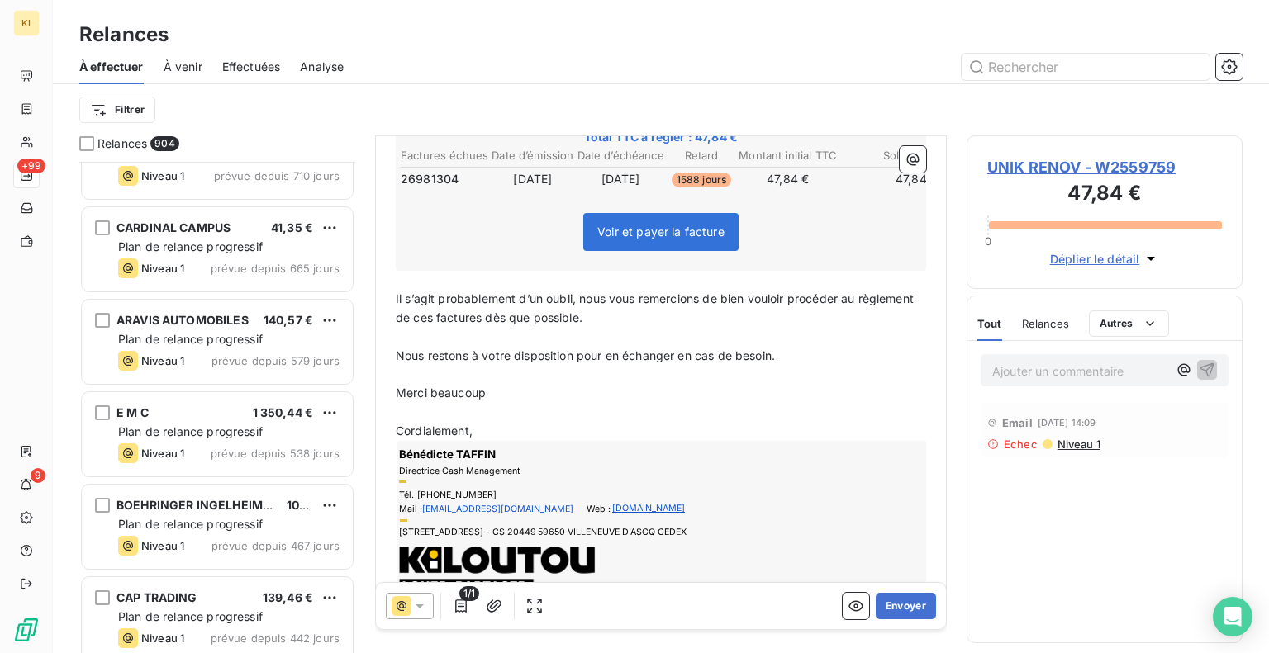
scroll to position [1693, 0]
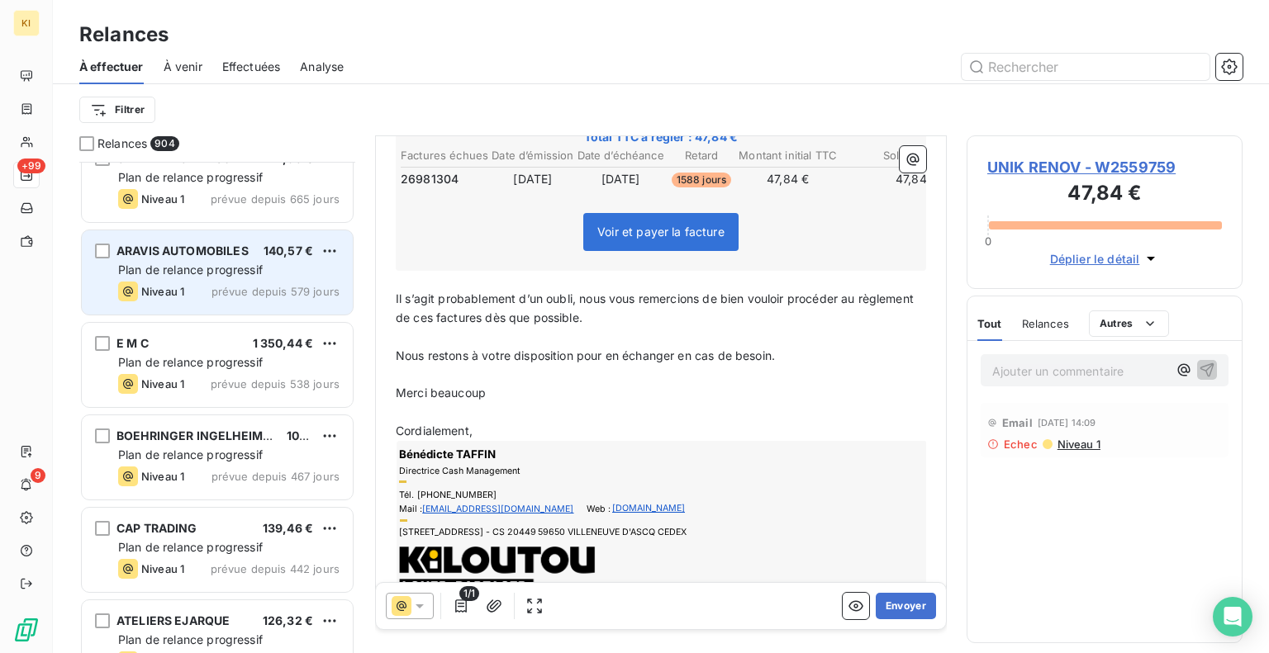
click at [268, 252] on span "140,57 €" at bounding box center [289, 251] width 50 height 14
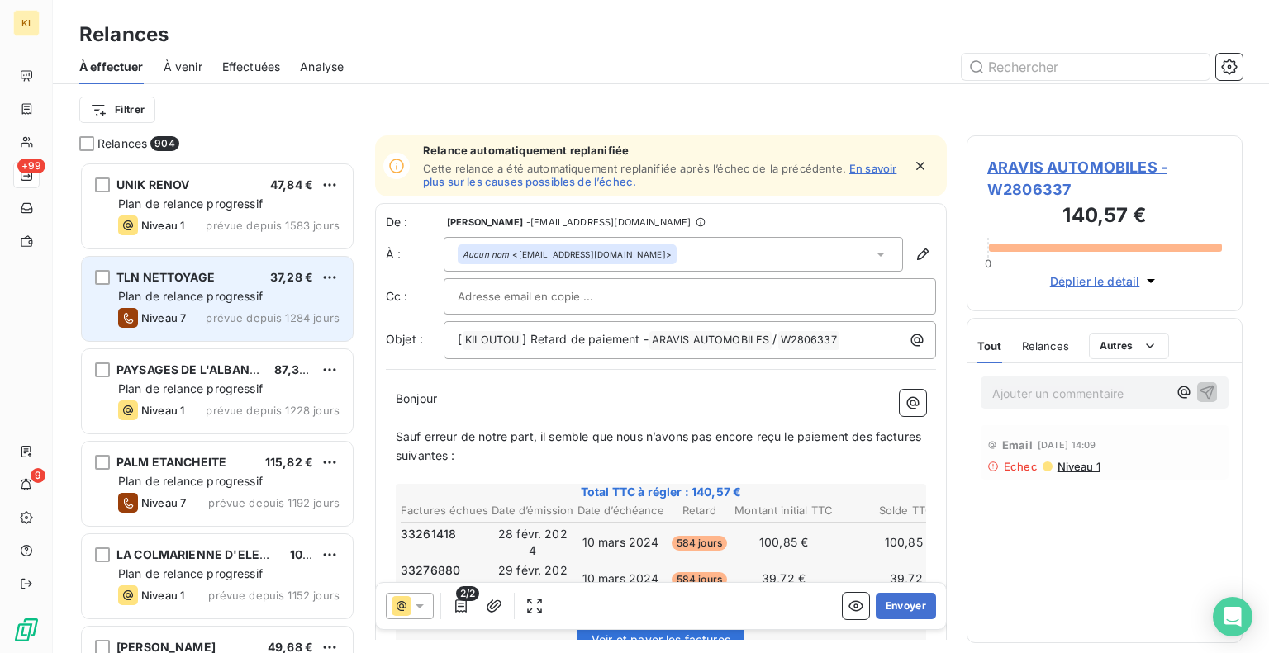
click at [218, 280] on div "TLN NETTOYAGE 37,28 €" at bounding box center [228, 277] width 221 height 15
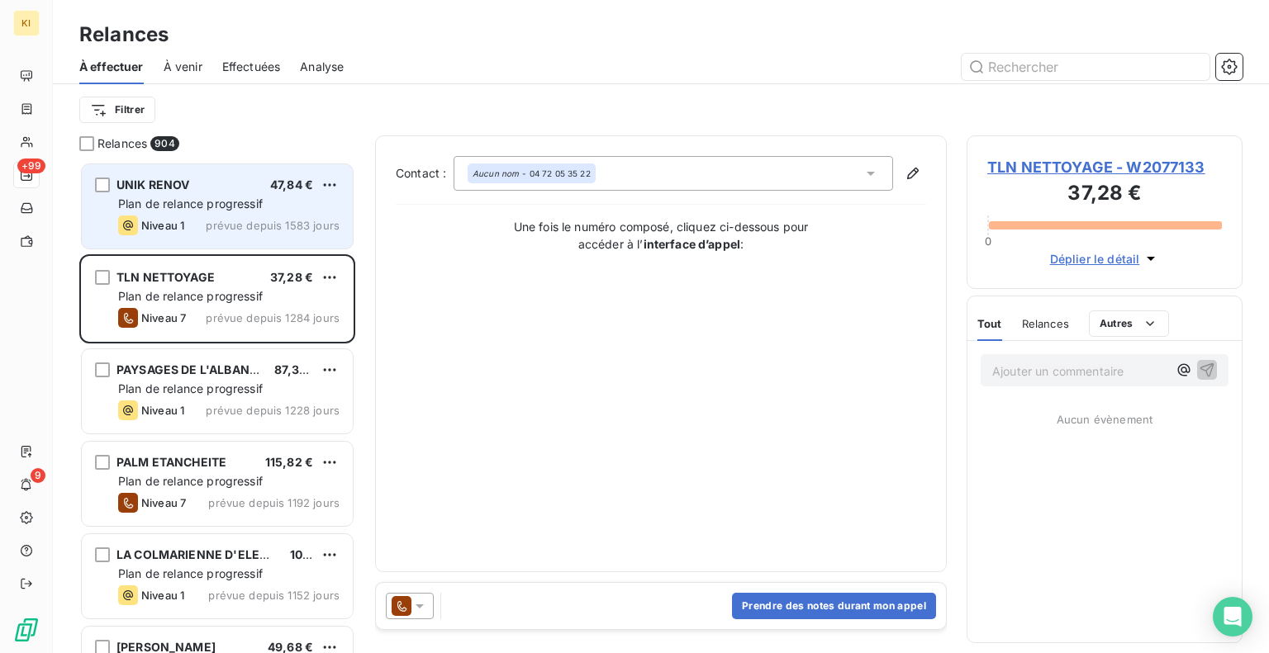
click at [207, 201] on span "Plan de relance progressif" at bounding box center [190, 204] width 145 height 14
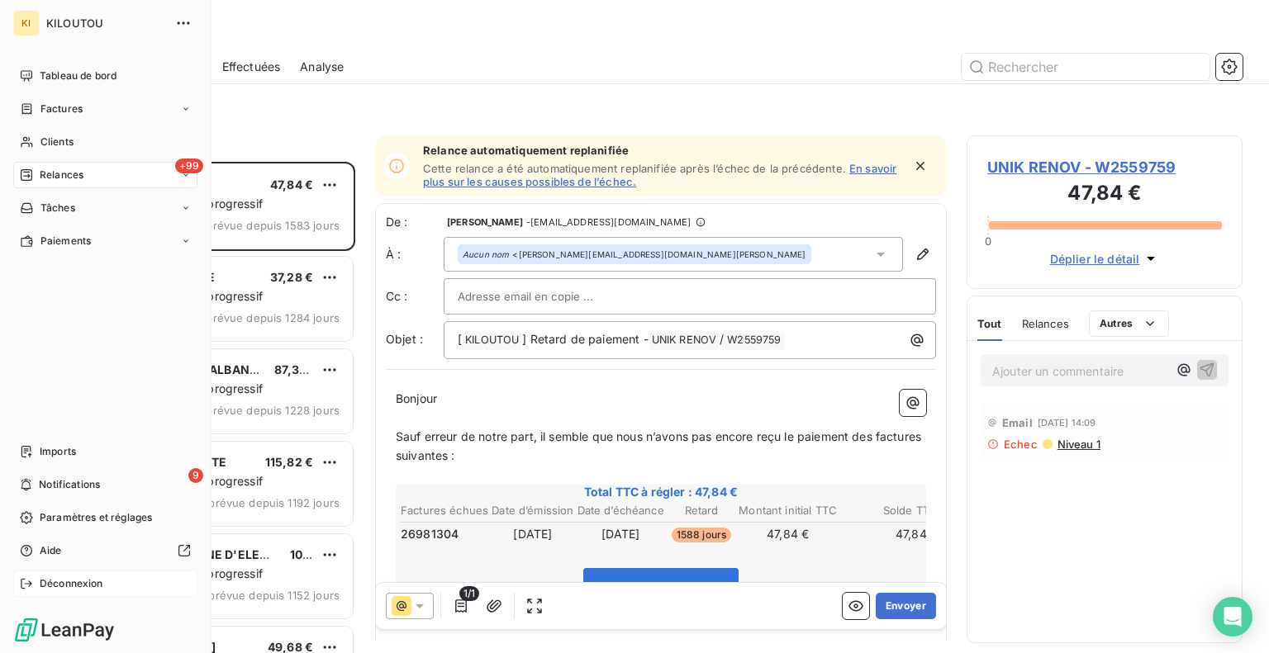
click at [76, 582] on span "Déconnexion" at bounding box center [72, 584] width 64 height 15
